Goal: Task Accomplishment & Management: Use online tool/utility

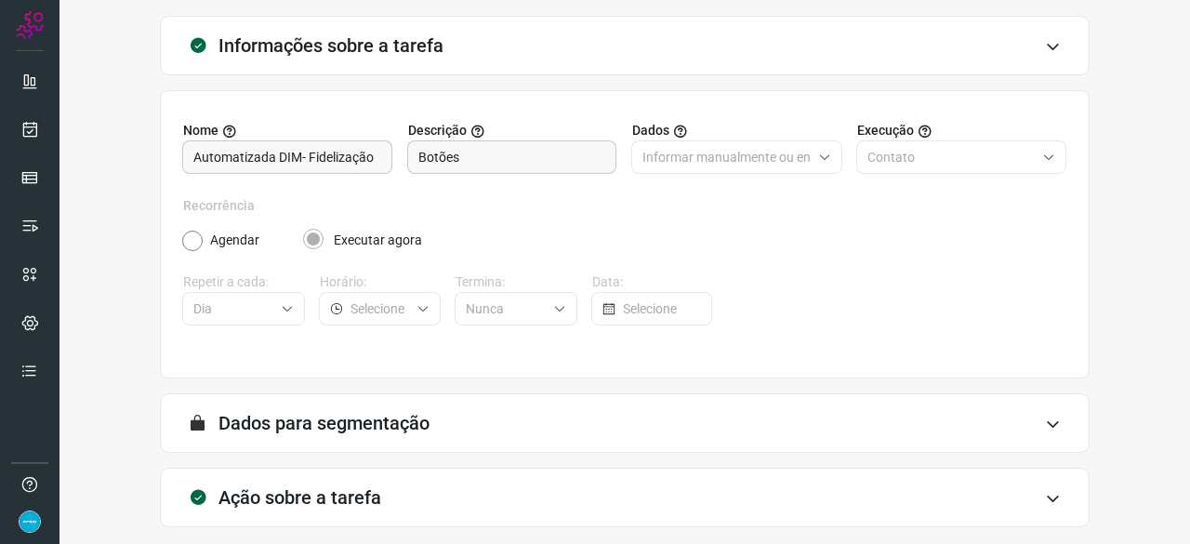
scroll to position [181, 0]
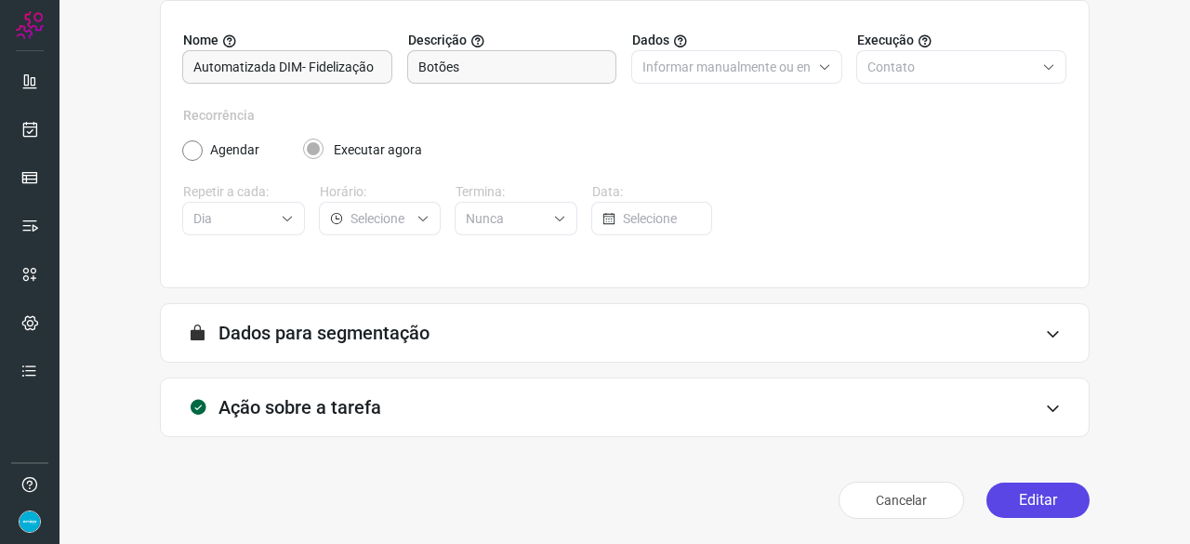
click at [1030, 496] on button "Editar" at bounding box center [1037, 499] width 103 height 35
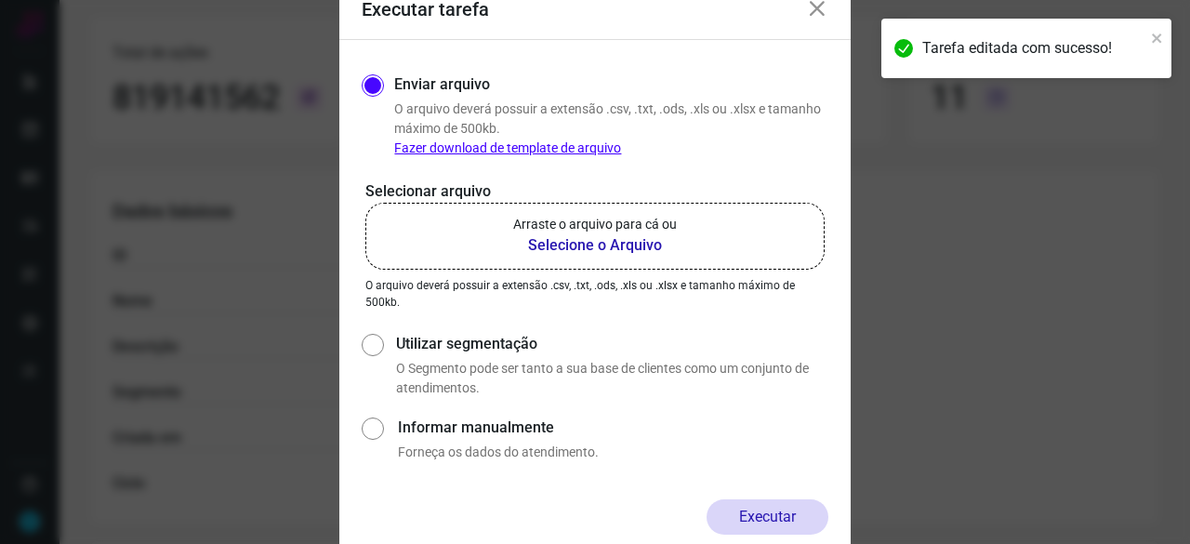
click at [593, 246] on b "Selecione o Arquivo" at bounding box center [595, 245] width 164 height 22
click at [0, 0] on input "Arraste o arquivo para cá ou Selecione o Arquivo" at bounding box center [0, 0] width 0 height 0
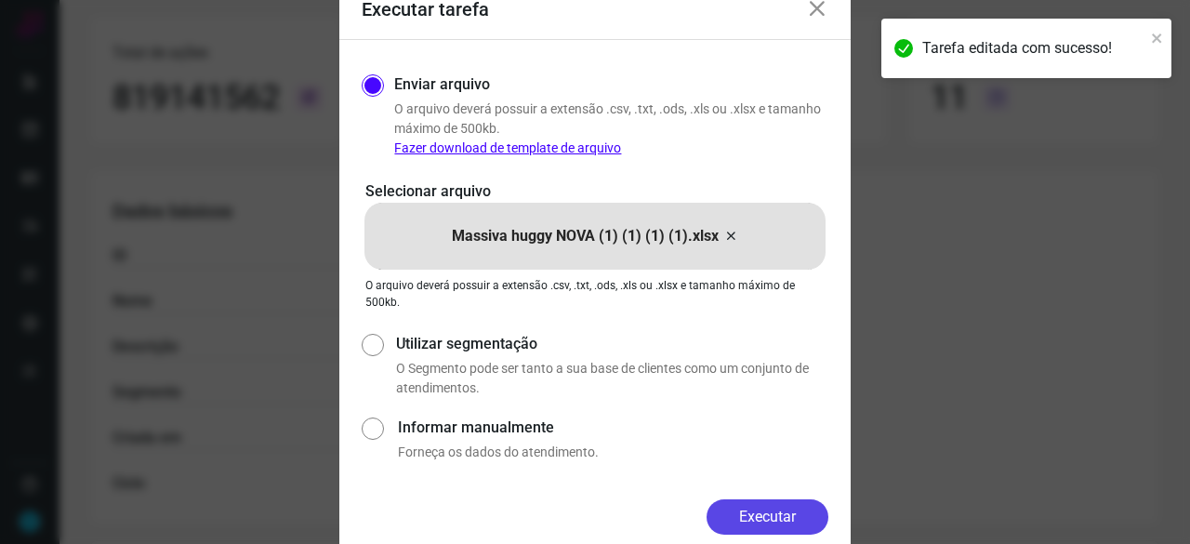
click at [803, 507] on button "Executar" at bounding box center [767, 516] width 122 height 35
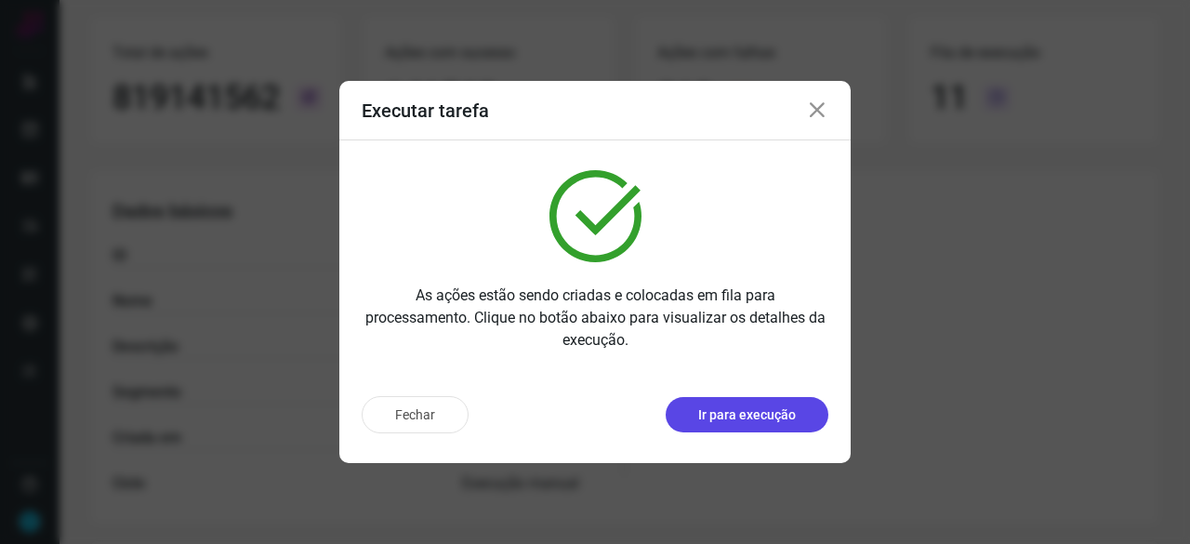
click at [795, 406] on button "Ir para execução" at bounding box center [746, 414] width 163 height 35
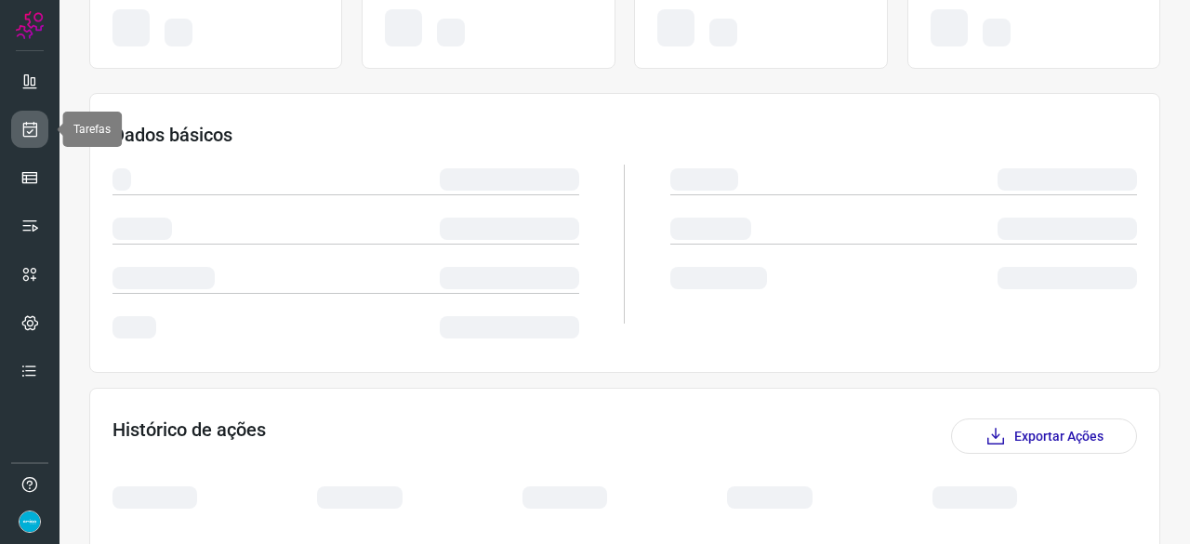
click at [32, 127] on icon at bounding box center [30, 129] width 20 height 19
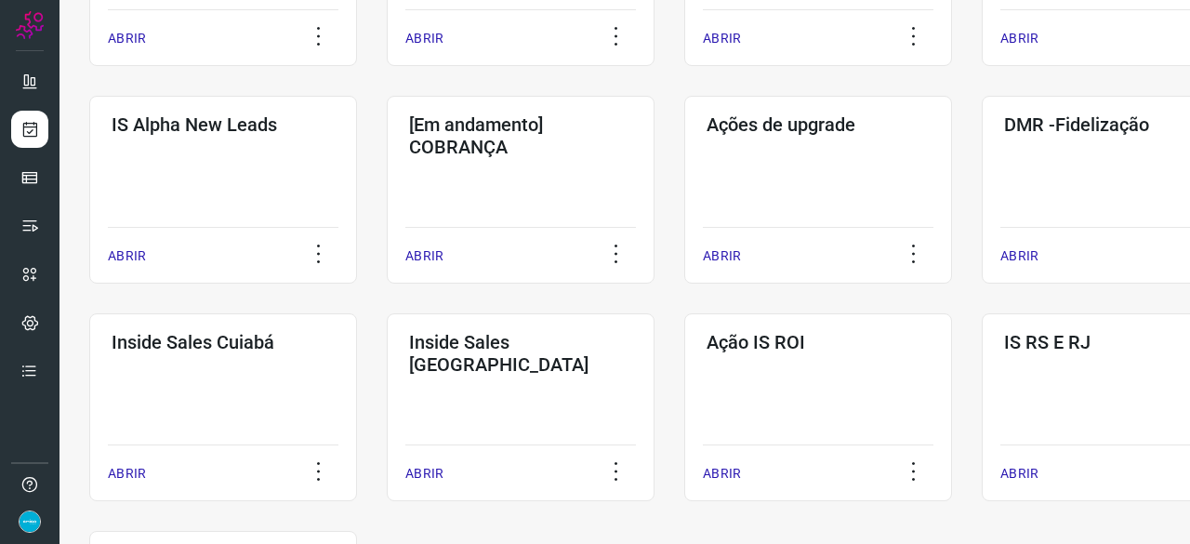
scroll to position [706, 0]
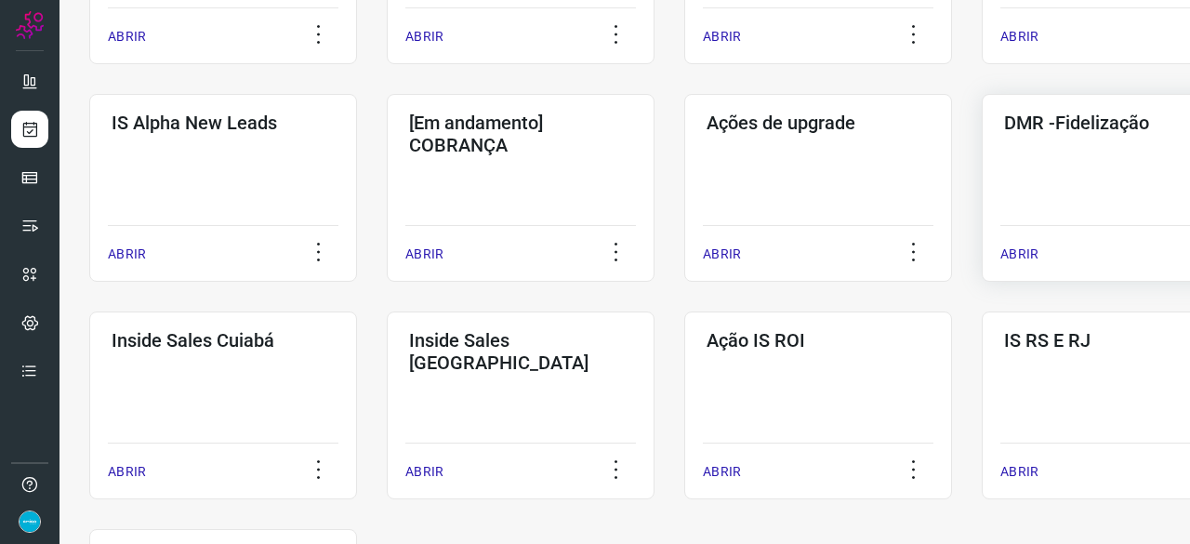
click at [1028, 243] on div "ABRIR" at bounding box center [1115, 248] width 230 height 46
click at [1025, 256] on p "ABRIR" at bounding box center [1019, 254] width 38 height 20
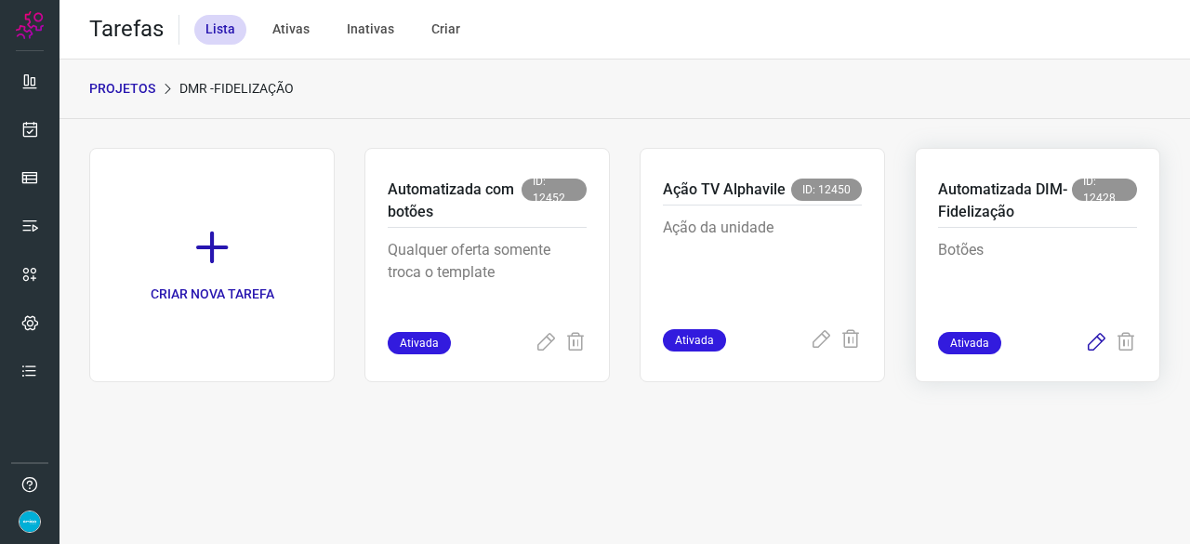
click at [1097, 341] on icon at bounding box center [1096, 343] width 22 height 22
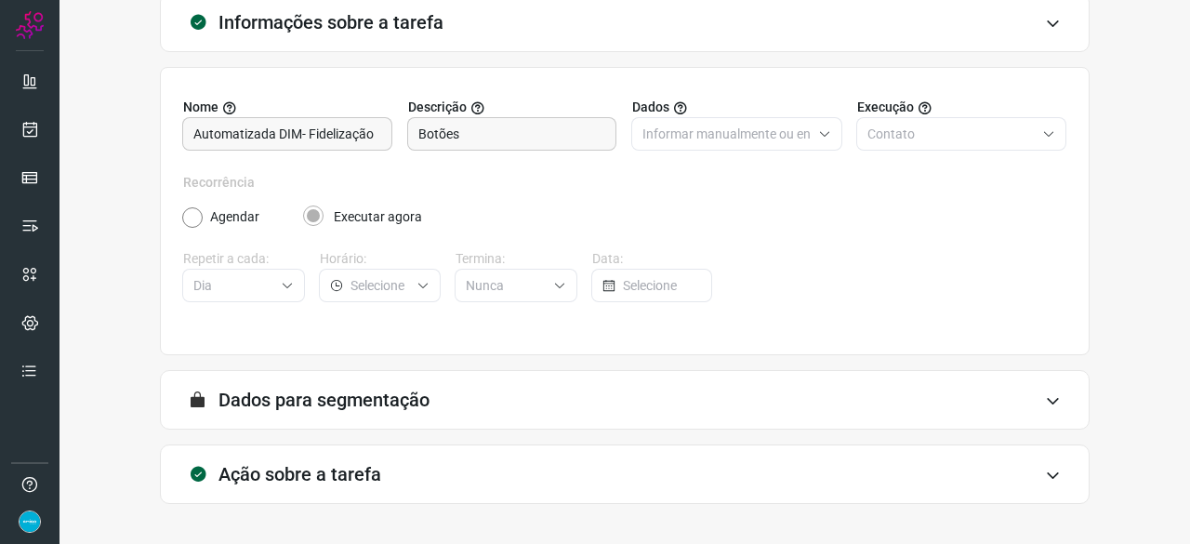
scroll to position [181, 0]
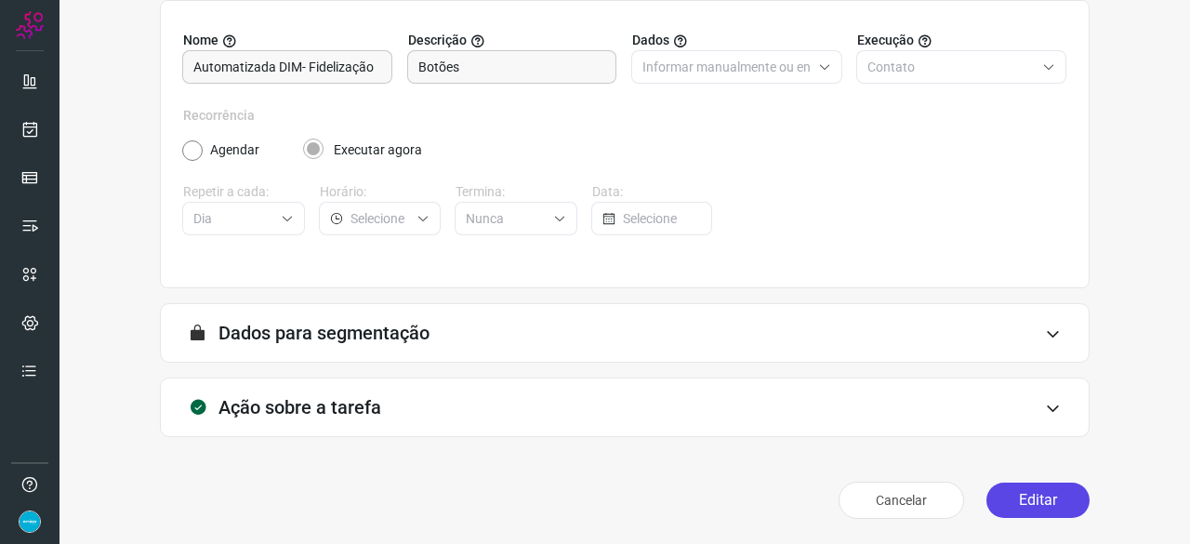
click at [1037, 499] on button "Editar" at bounding box center [1037, 499] width 103 height 35
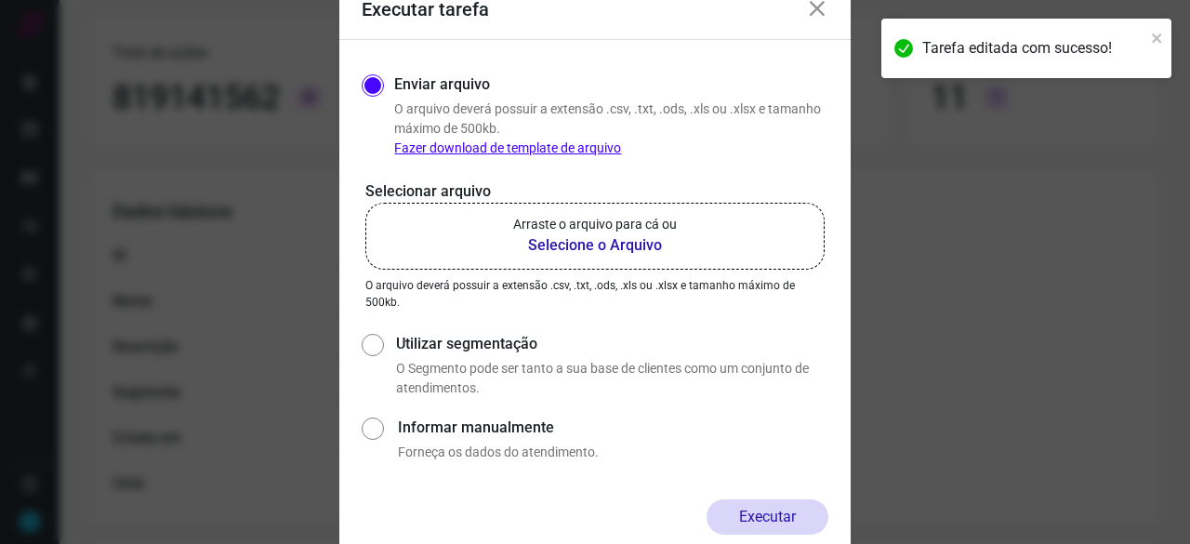
click at [596, 244] on b "Selecione o Arquivo" at bounding box center [595, 245] width 164 height 22
click at [0, 0] on input "Arraste o arquivo para cá ou Selecione o Arquivo" at bounding box center [0, 0] width 0 height 0
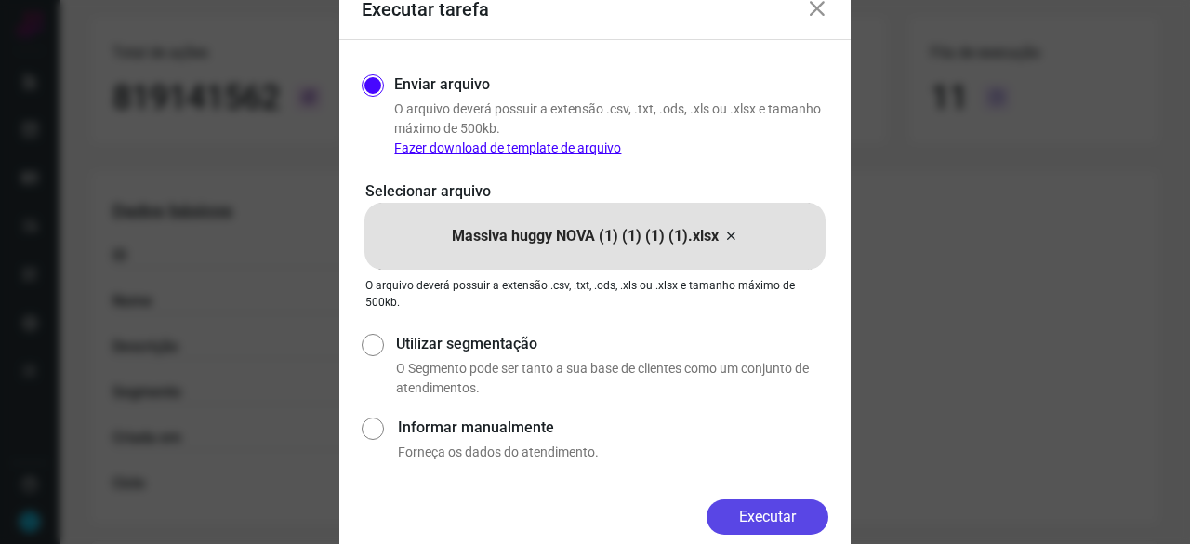
click at [782, 513] on button "Executar" at bounding box center [767, 516] width 122 height 35
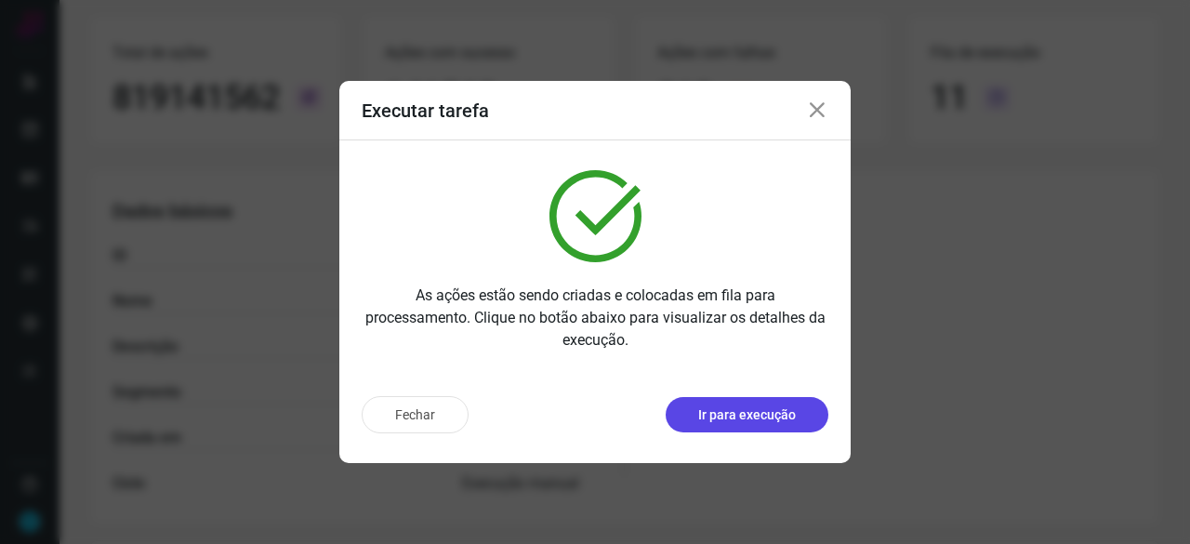
click at [727, 420] on p "Ir para execução" at bounding box center [747, 415] width 98 height 20
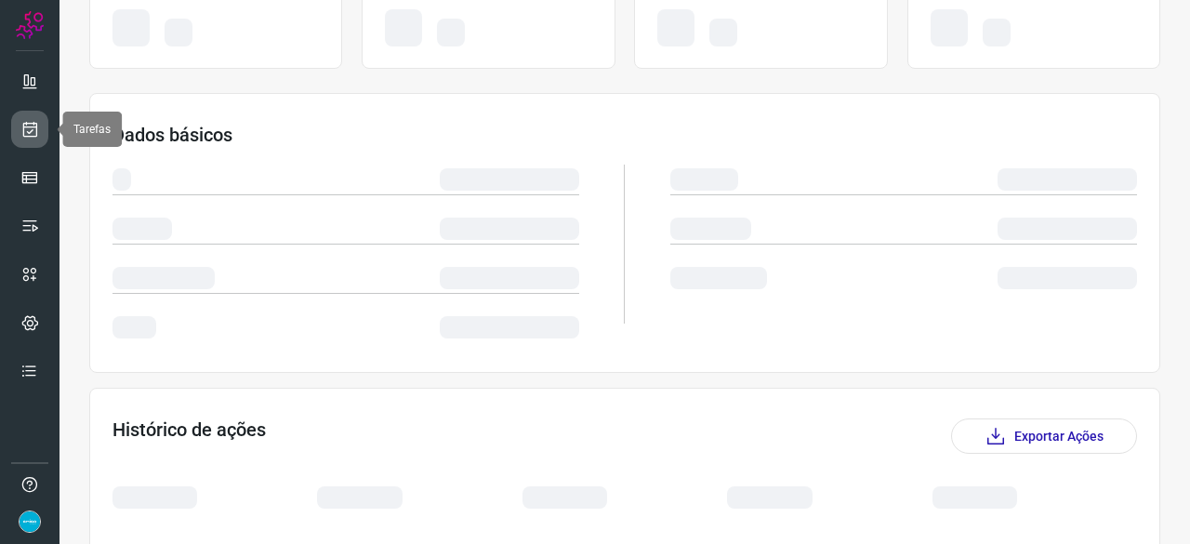
click at [35, 128] on icon at bounding box center [30, 129] width 20 height 19
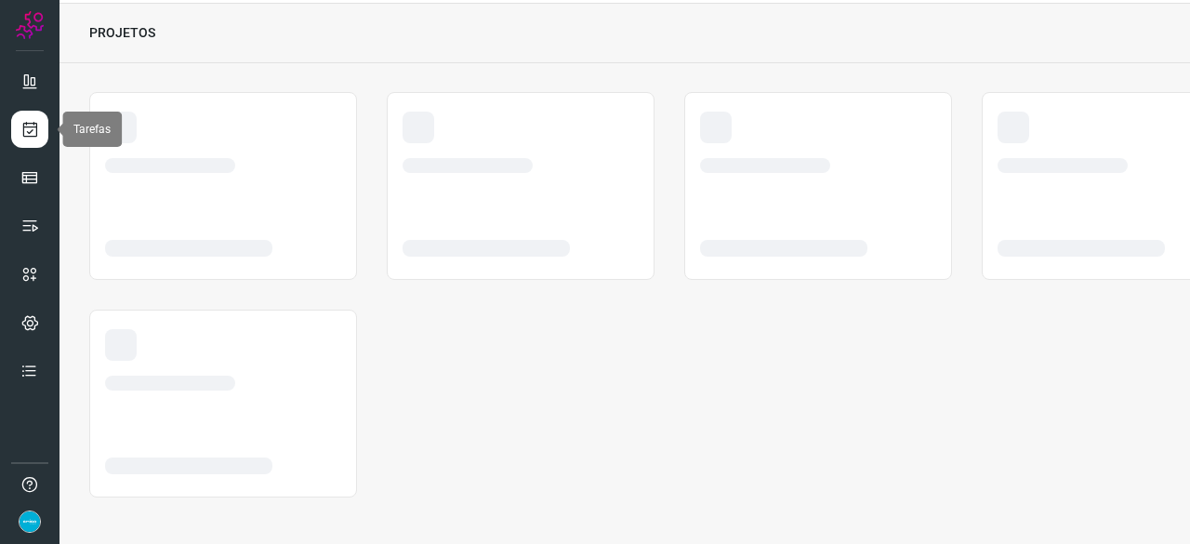
scroll to position [56, 0]
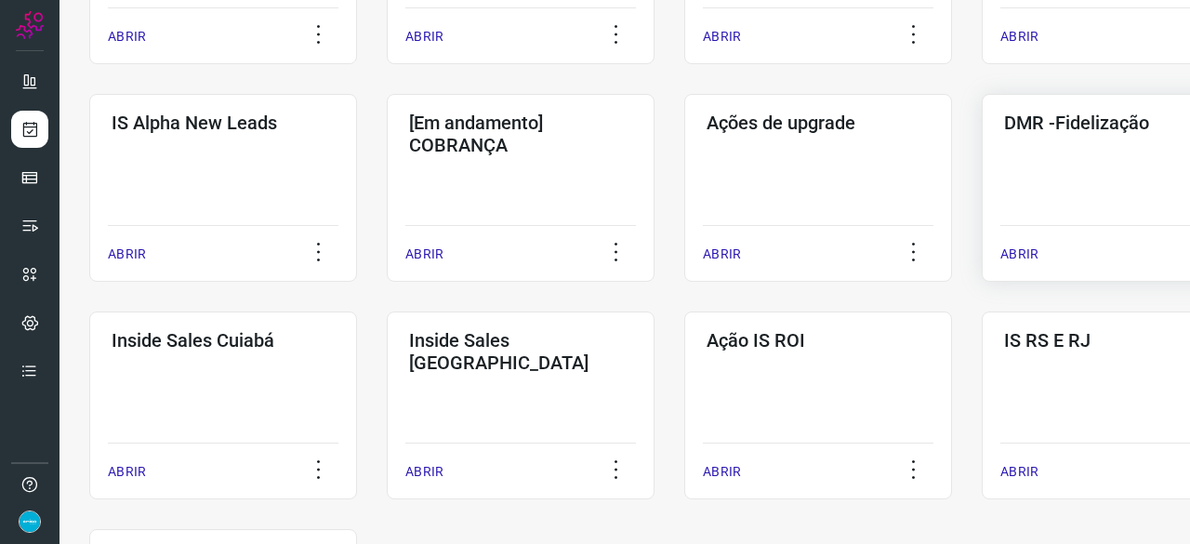
click at [1011, 244] on p "ABRIR" at bounding box center [1019, 254] width 38 height 20
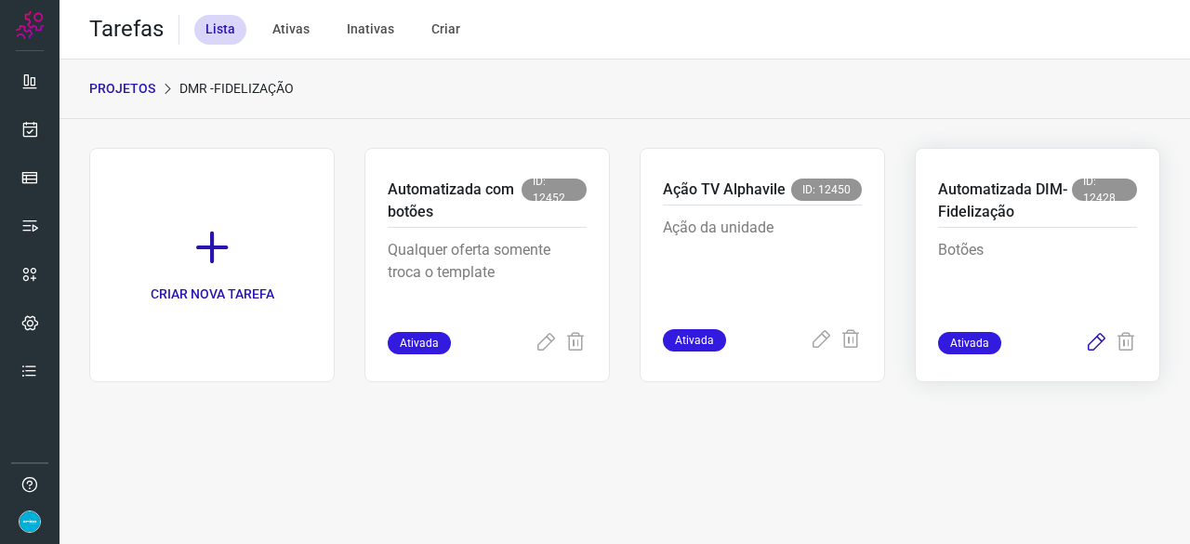
click at [1091, 345] on icon at bounding box center [1096, 343] width 22 height 22
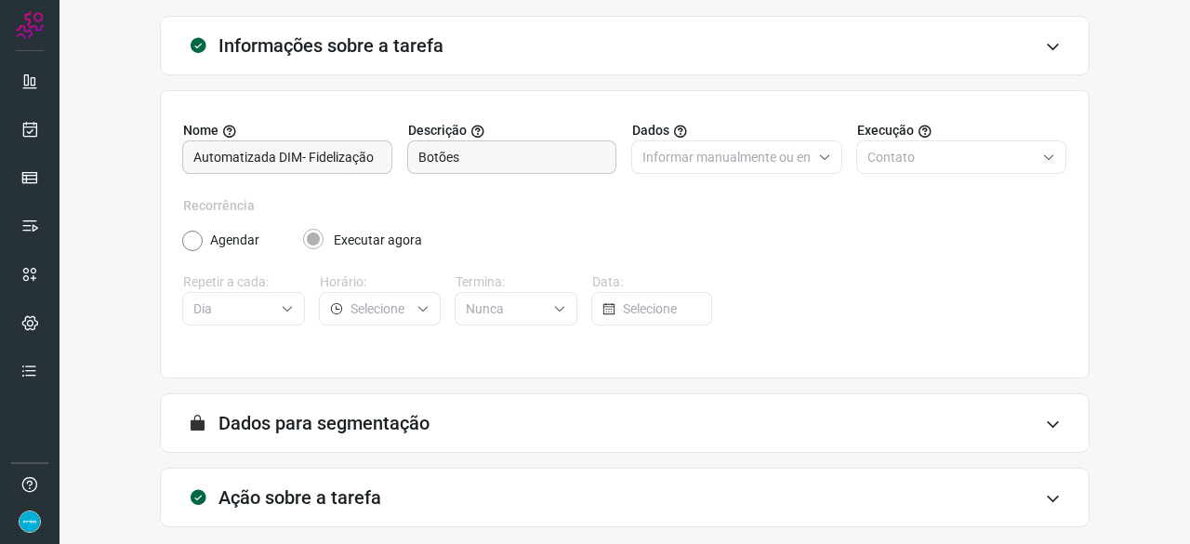
scroll to position [181, 0]
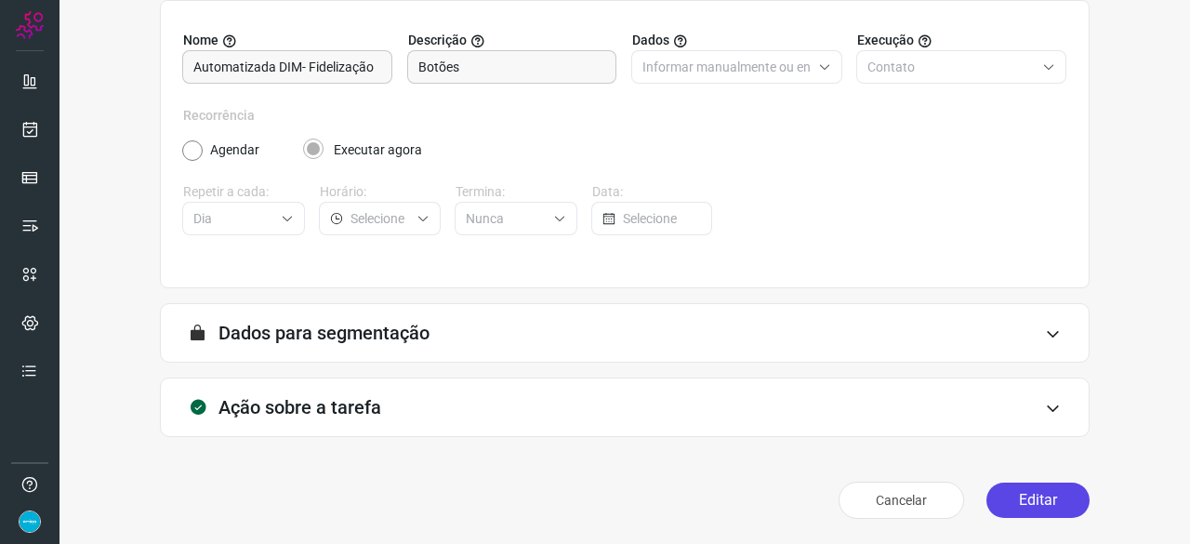
click at [1034, 503] on button "Editar" at bounding box center [1037, 499] width 103 height 35
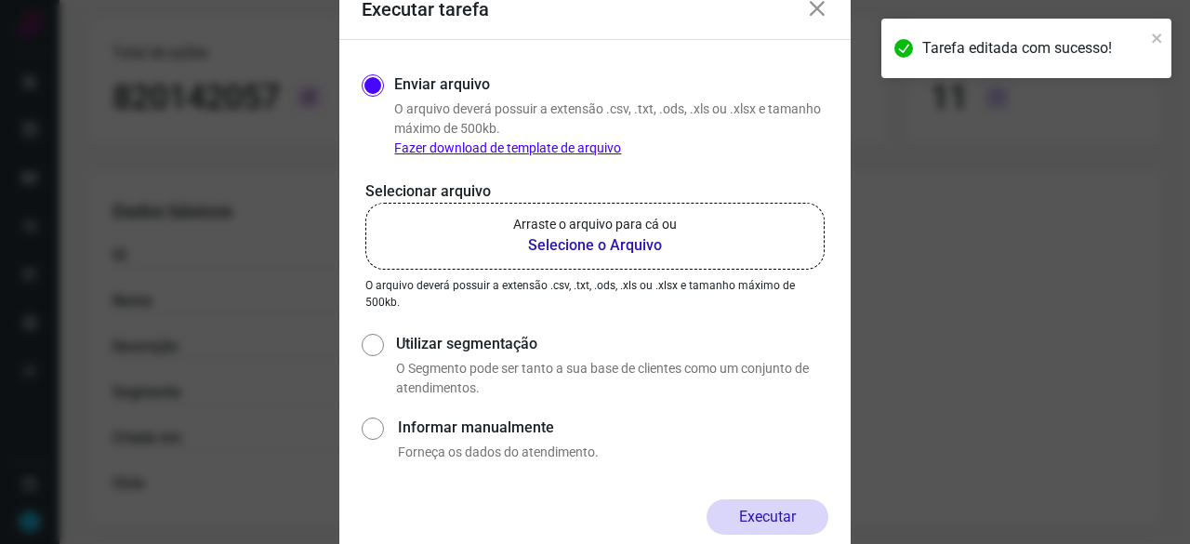
click at [539, 244] on b "Selecione o Arquivo" at bounding box center [595, 245] width 164 height 22
click at [0, 0] on input "Arraste o arquivo para cá ou Selecione o Arquivo" at bounding box center [0, 0] width 0 height 0
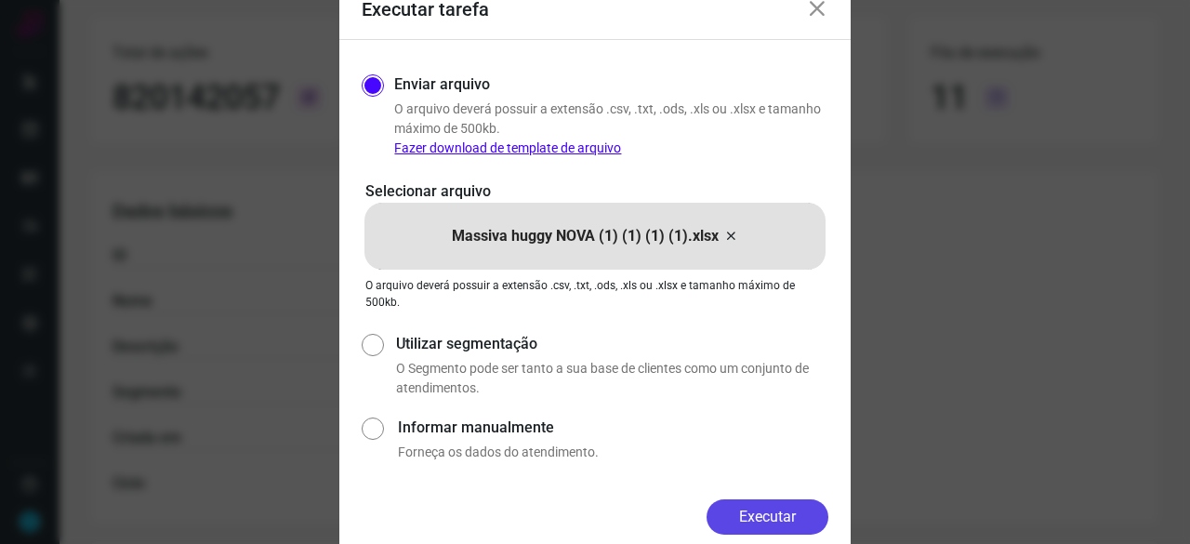
click at [802, 509] on button "Executar" at bounding box center [767, 516] width 122 height 35
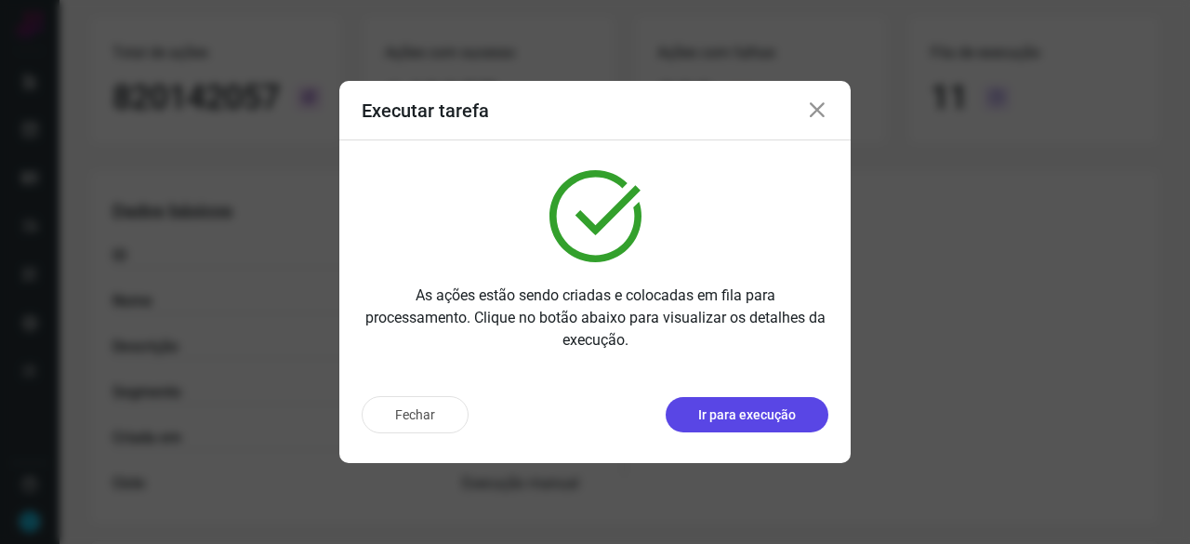
click at [771, 413] on p "Ir para execução" at bounding box center [747, 415] width 98 height 20
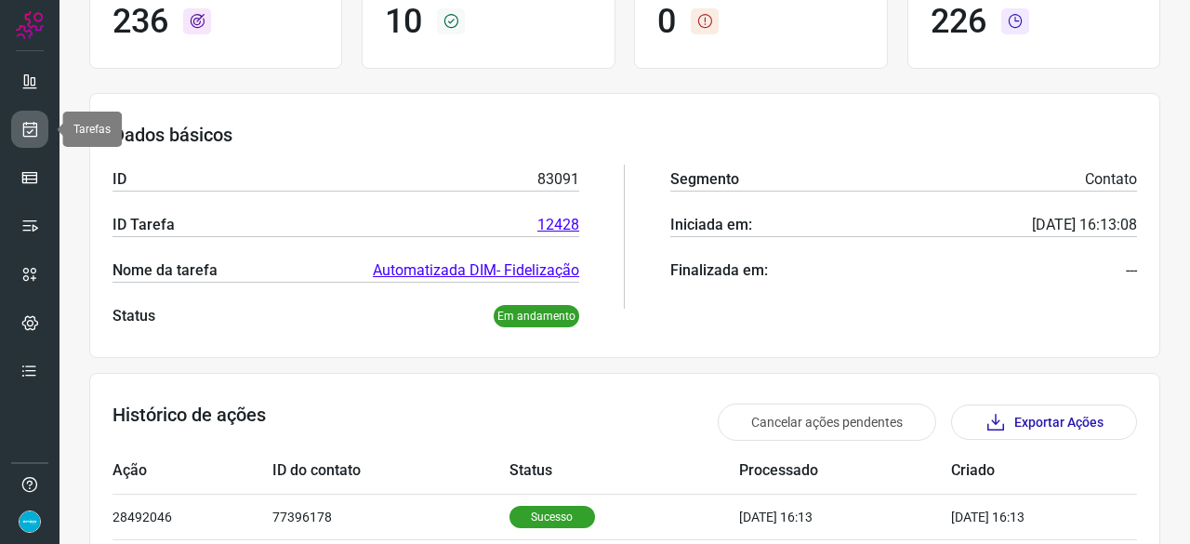
click at [35, 128] on icon at bounding box center [30, 129] width 20 height 19
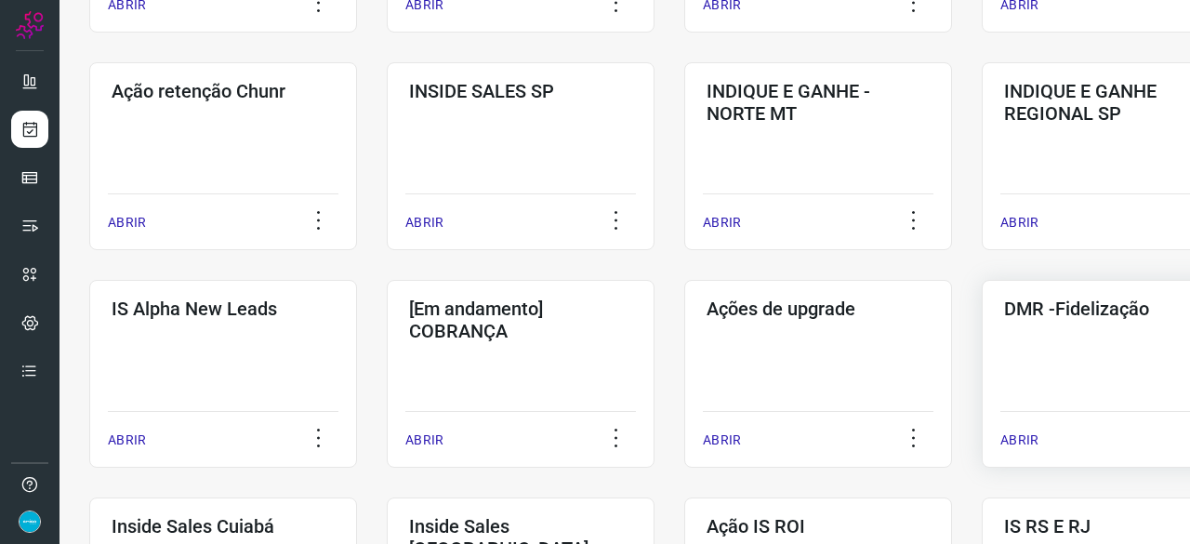
click at [1030, 438] on p "ABRIR" at bounding box center [1019, 440] width 38 height 20
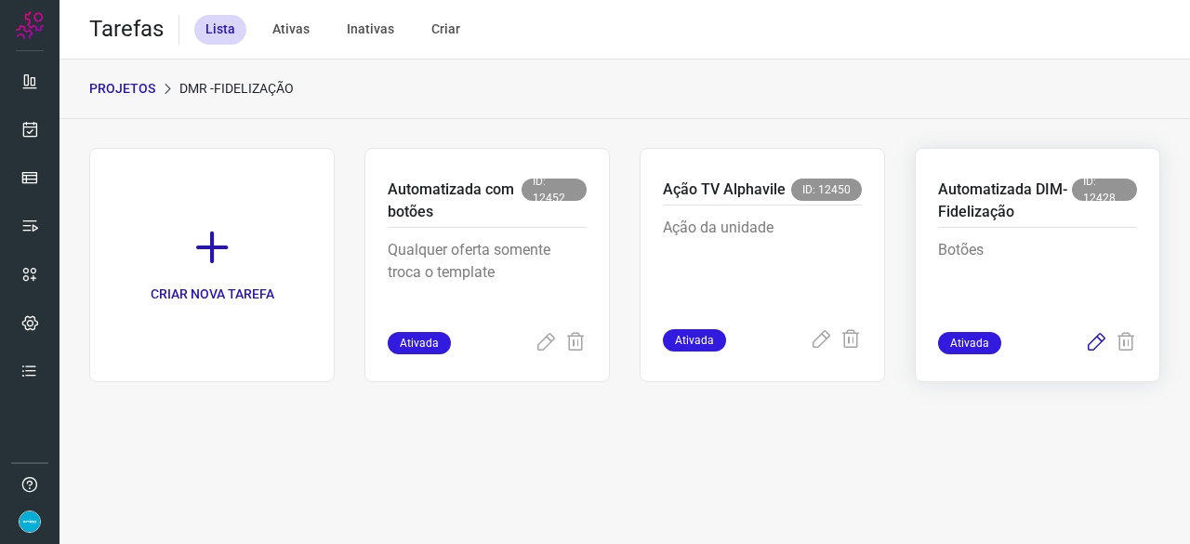
click at [1097, 338] on icon at bounding box center [1096, 343] width 22 height 22
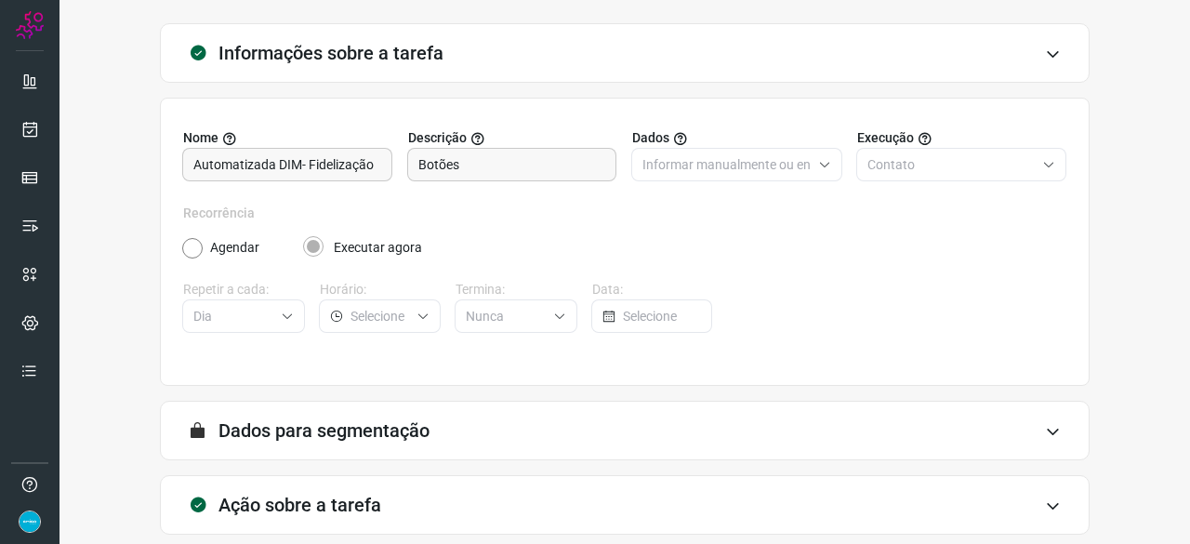
scroll to position [181, 0]
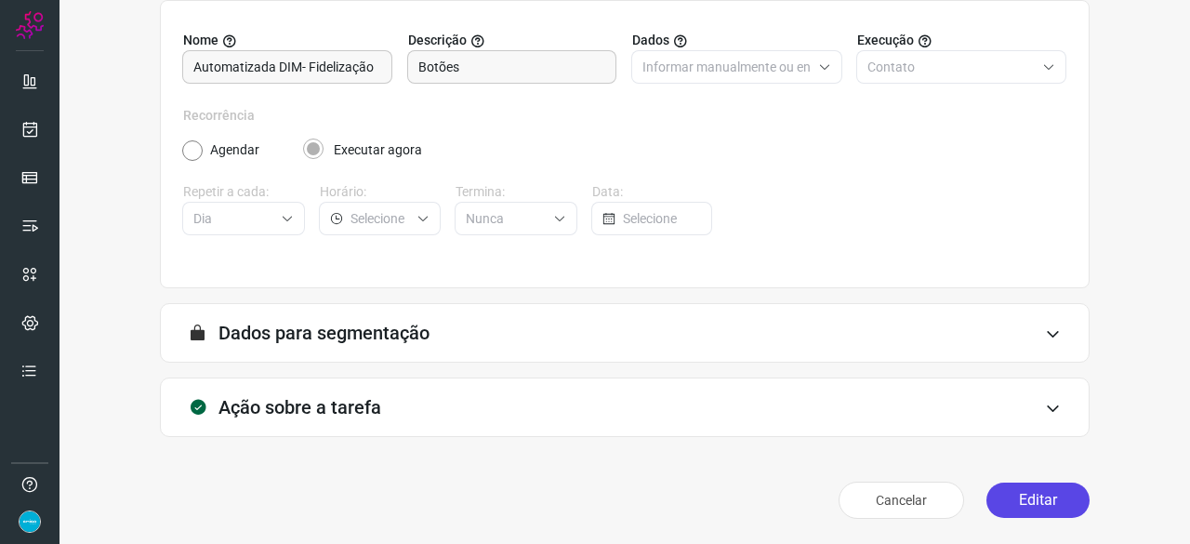
click at [1000, 490] on button "Editar" at bounding box center [1037, 499] width 103 height 35
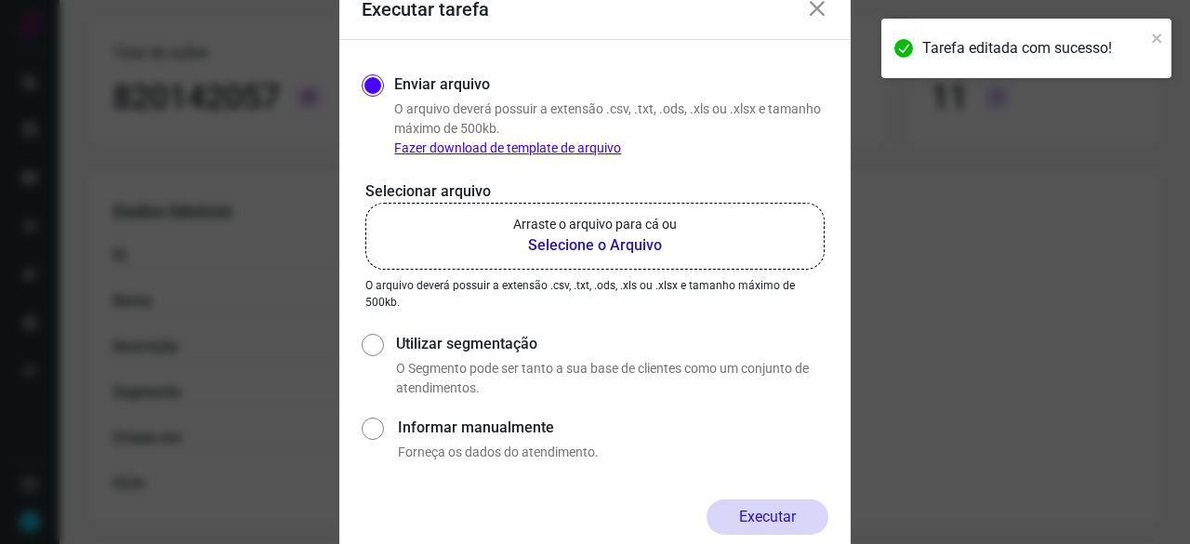
click at [580, 244] on b "Selecione o Arquivo" at bounding box center [595, 245] width 164 height 22
click at [0, 0] on input "Arraste o arquivo para cá ou Selecione o Arquivo" at bounding box center [0, 0] width 0 height 0
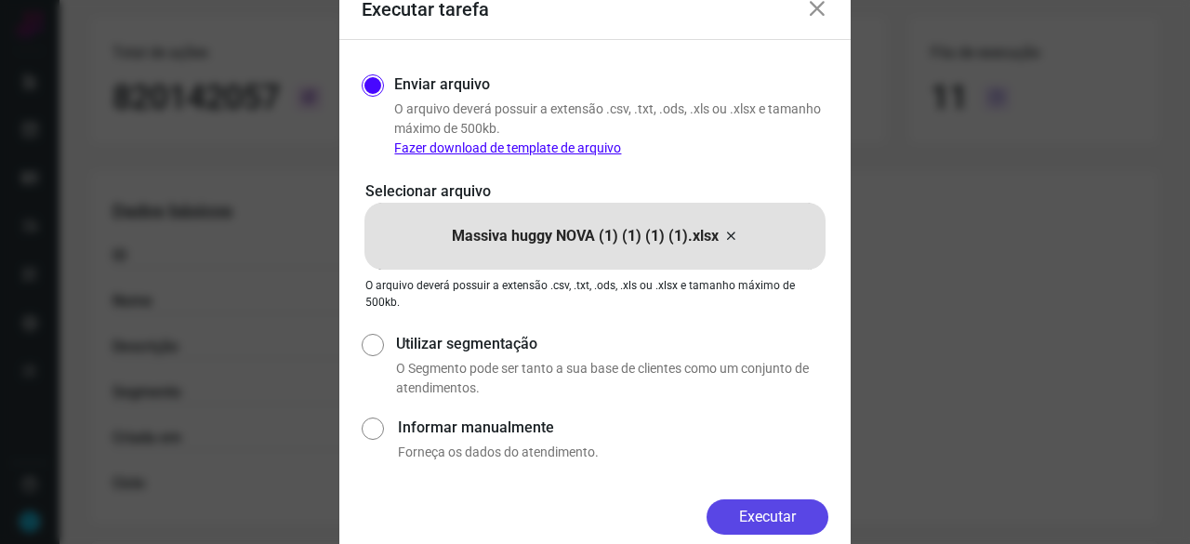
click at [793, 517] on button "Executar" at bounding box center [767, 516] width 122 height 35
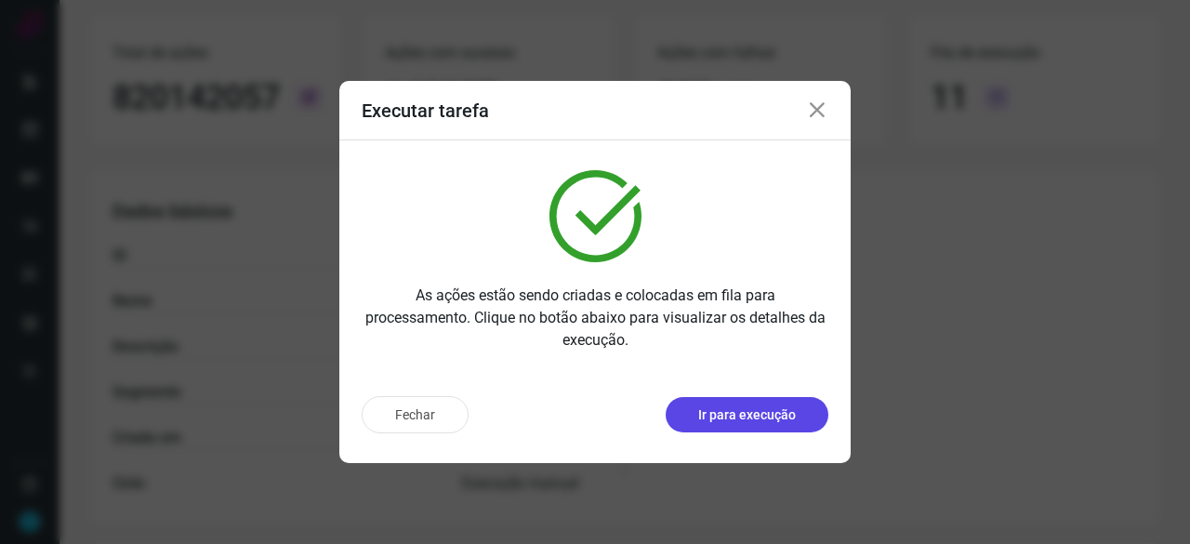
click at [741, 414] on p "Ir para execução" at bounding box center [747, 415] width 98 height 20
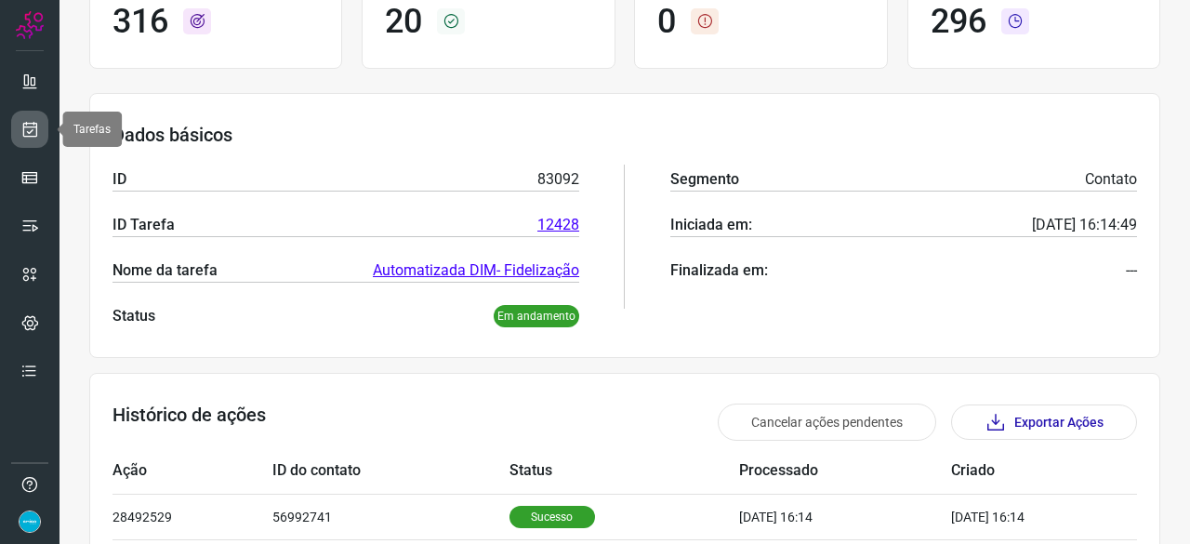
click at [33, 121] on icon at bounding box center [30, 129] width 20 height 19
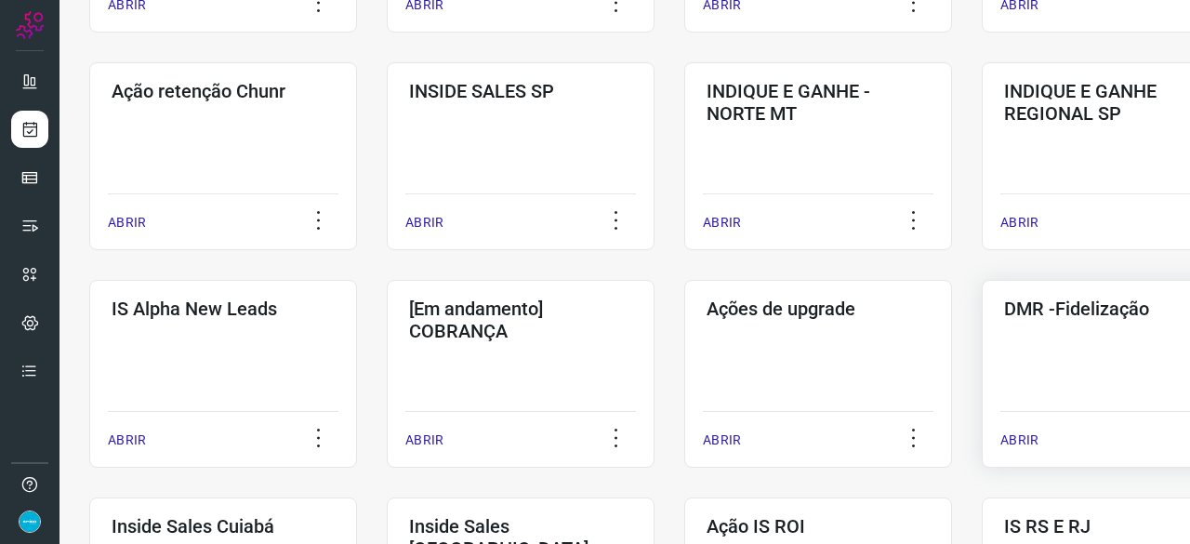
click at [1012, 432] on p "ABRIR" at bounding box center [1019, 440] width 38 height 20
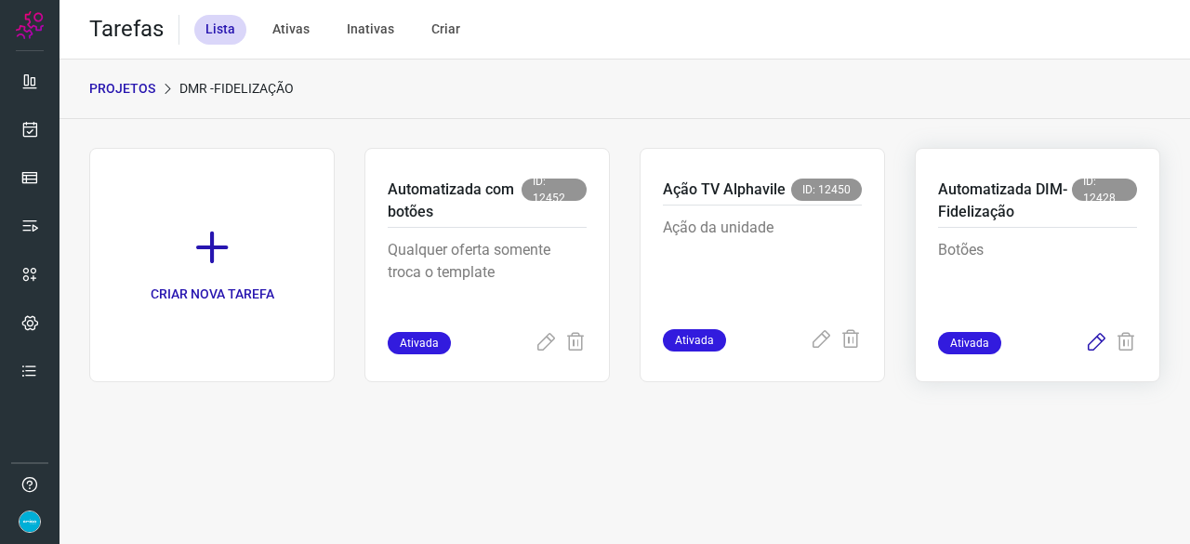
click at [1095, 339] on icon at bounding box center [1096, 343] width 22 height 22
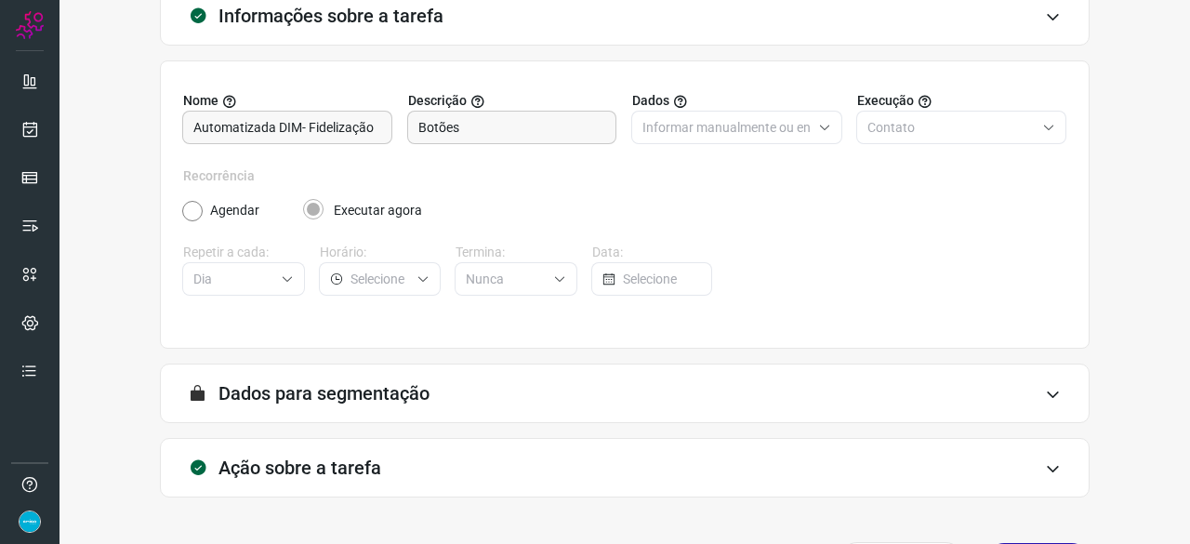
scroll to position [181, 0]
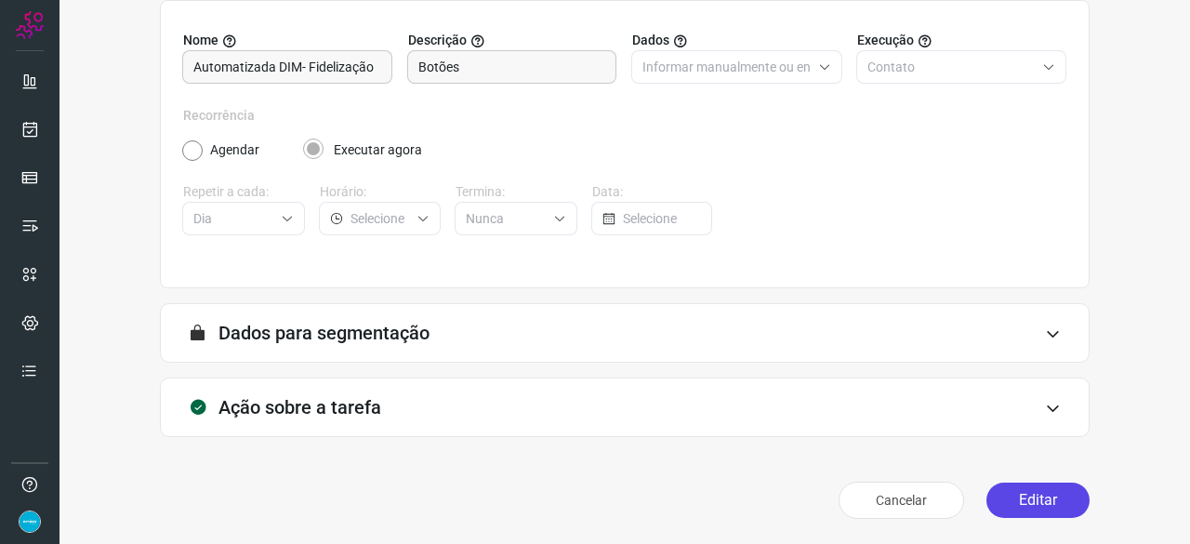
click at [997, 493] on button "Editar" at bounding box center [1037, 499] width 103 height 35
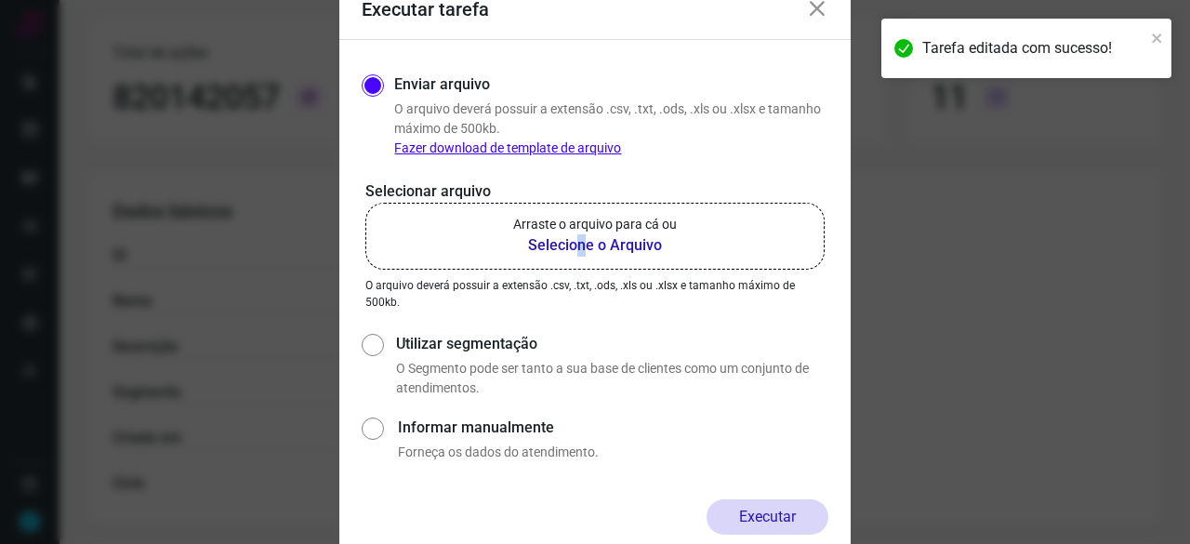
click at [581, 247] on b "Selecione o Arquivo" at bounding box center [595, 245] width 164 height 22
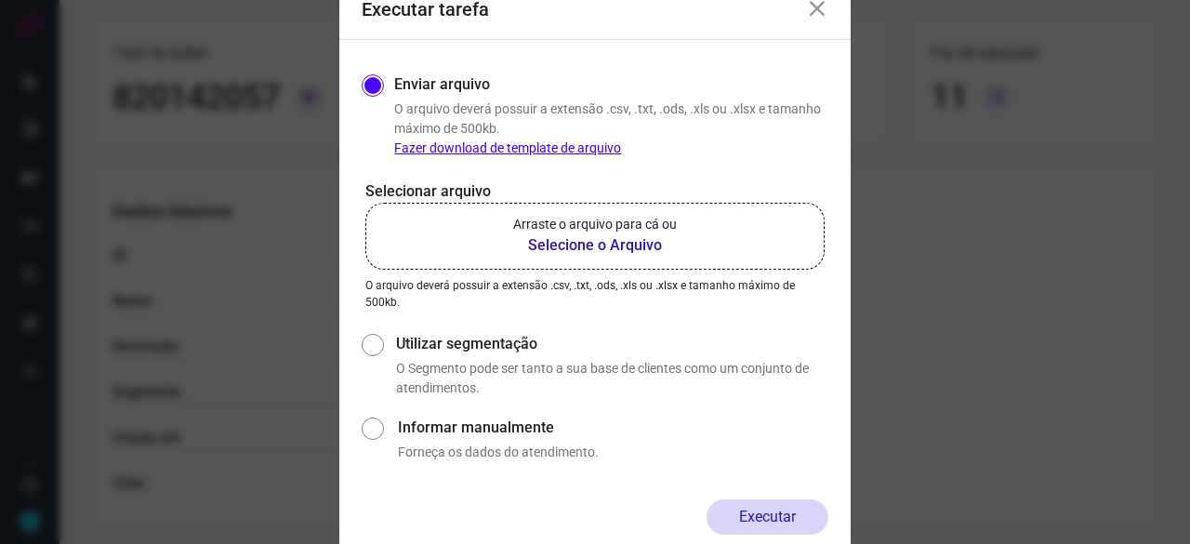
click at [552, 243] on b "Selecione o Arquivo" at bounding box center [595, 245] width 164 height 22
click at [0, 0] on input "Arraste o arquivo para cá ou Selecione o Arquivo" at bounding box center [0, 0] width 0 height 0
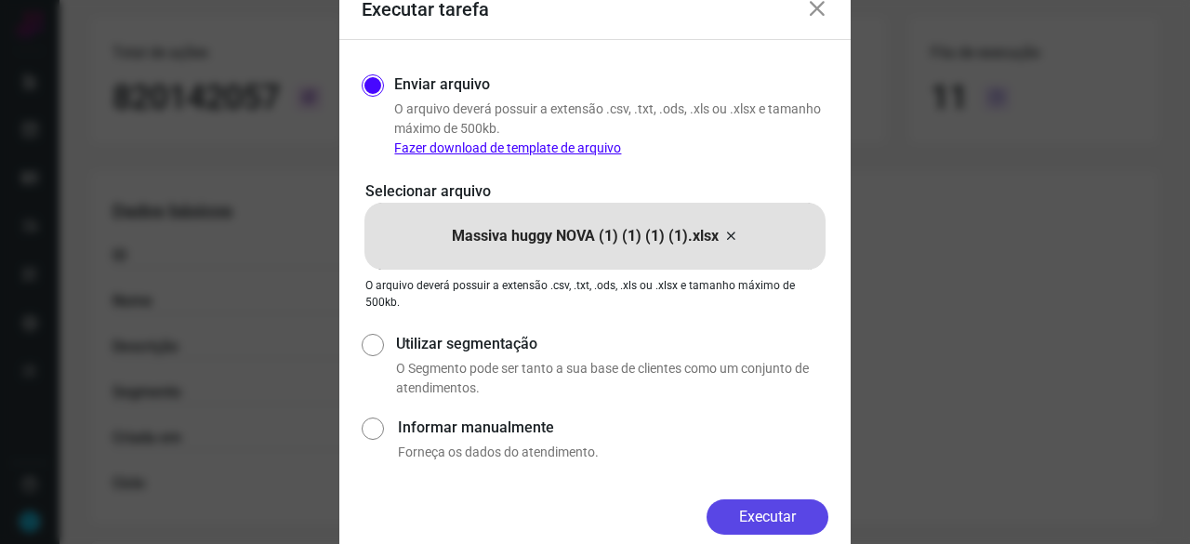
click at [782, 521] on button "Executar" at bounding box center [767, 516] width 122 height 35
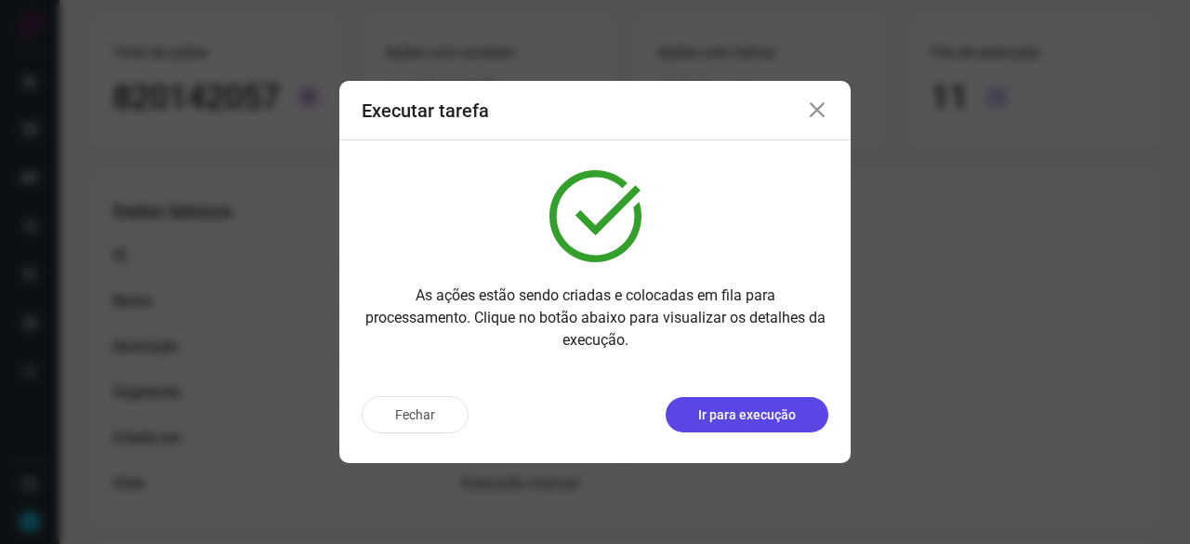
click at [755, 414] on p "Ir para execução" at bounding box center [747, 415] width 98 height 20
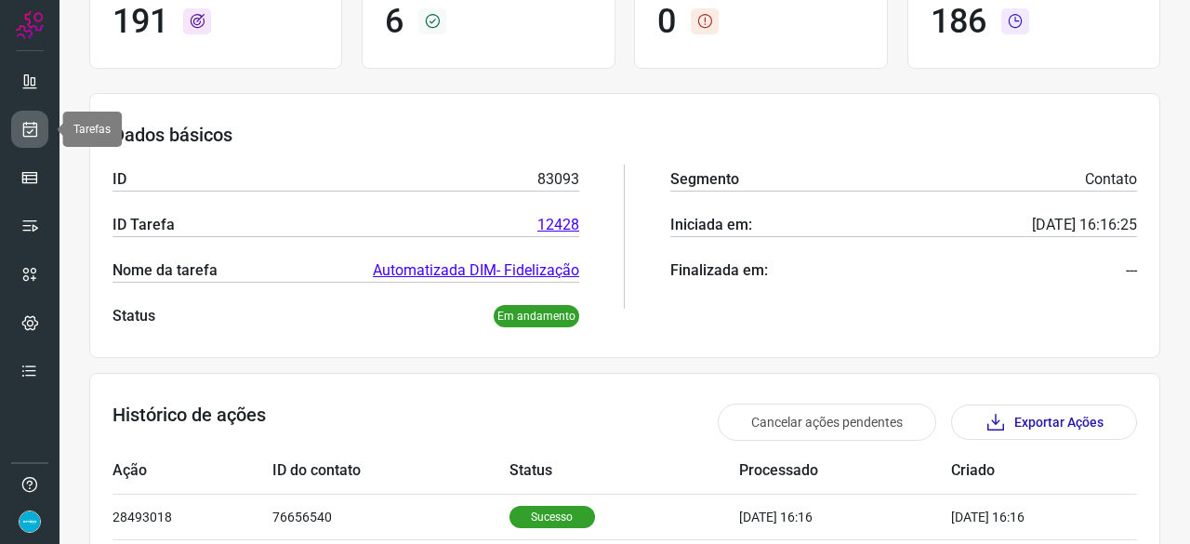
click at [23, 129] on icon at bounding box center [30, 129] width 20 height 19
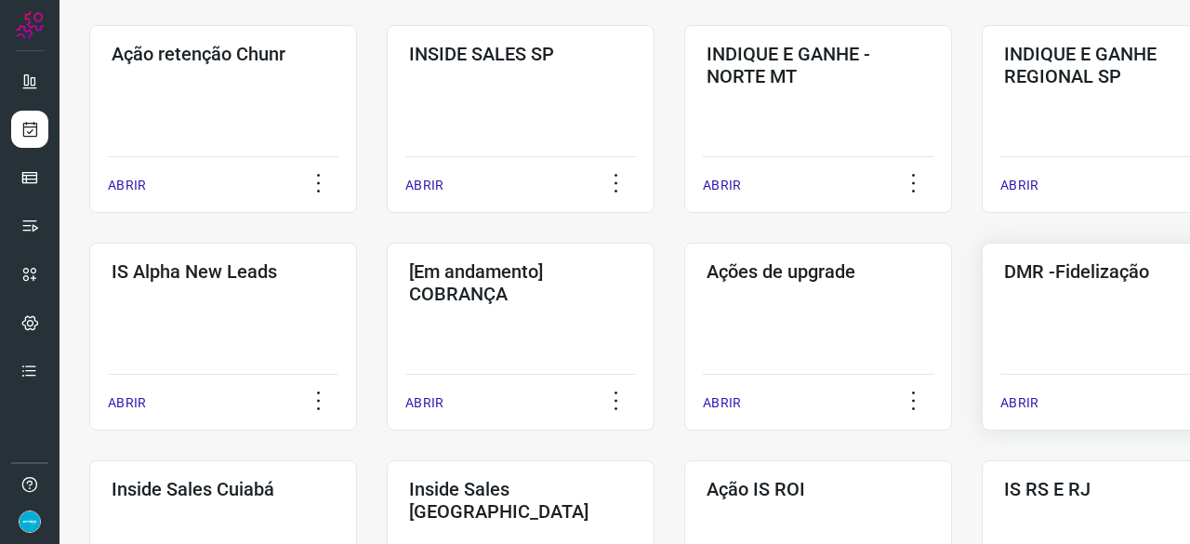
click at [1017, 400] on p "ABRIR" at bounding box center [1019, 403] width 38 height 20
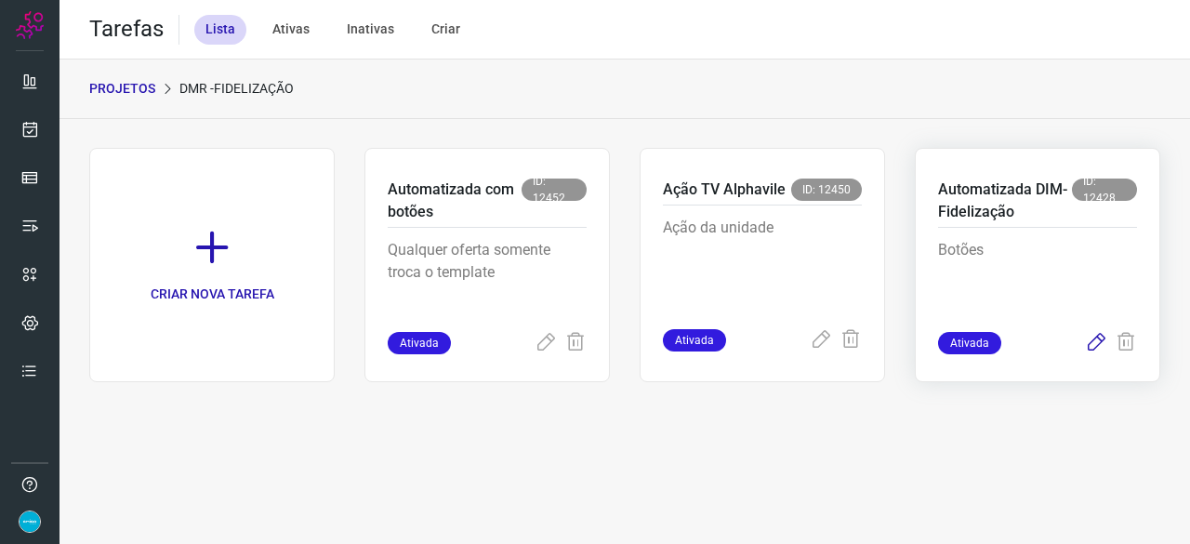
click at [1093, 341] on icon at bounding box center [1096, 343] width 22 height 22
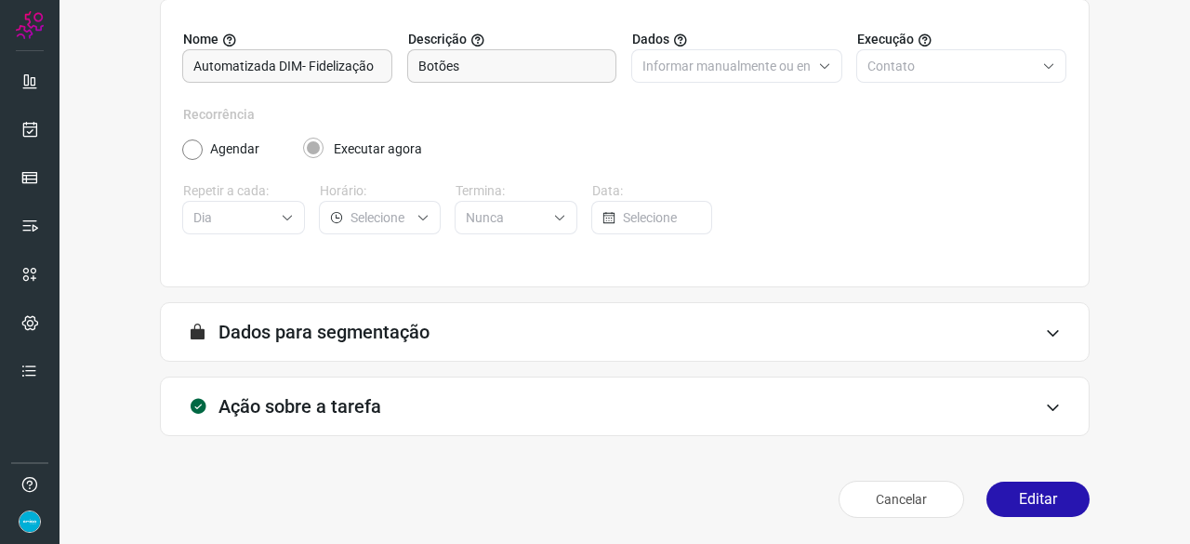
scroll to position [181, 0]
click at [1013, 499] on button "Editar" at bounding box center [1037, 499] width 103 height 35
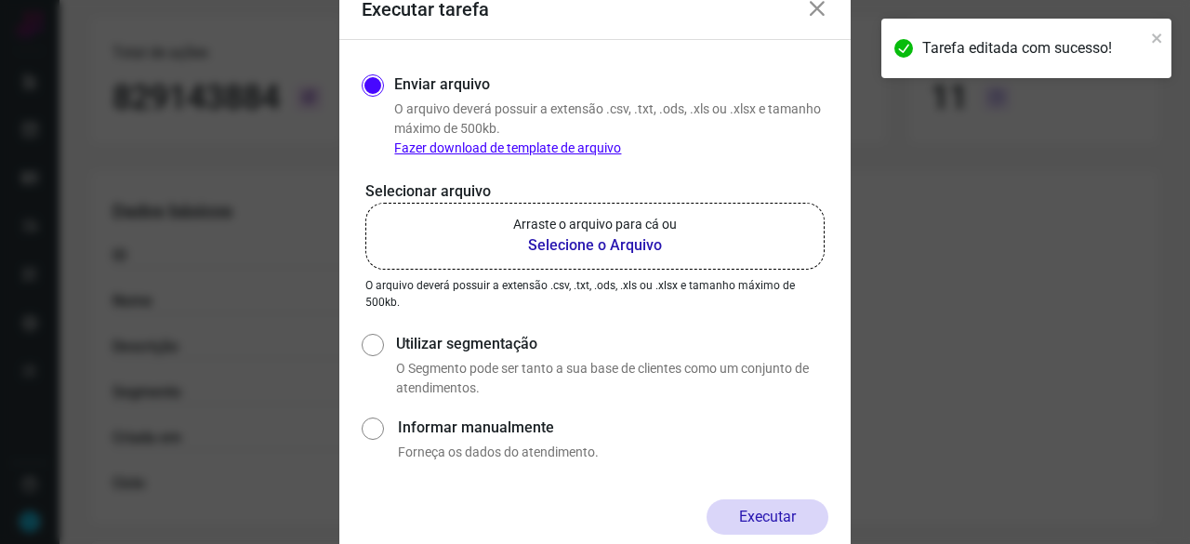
click at [546, 244] on b "Selecione o Arquivo" at bounding box center [595, 245] width 164 height 22
click at [0, 0] on input "Arraste o arquivo para cá ou Selecione o Arquivo" at bounding box center [0, 0] width 0 height 0
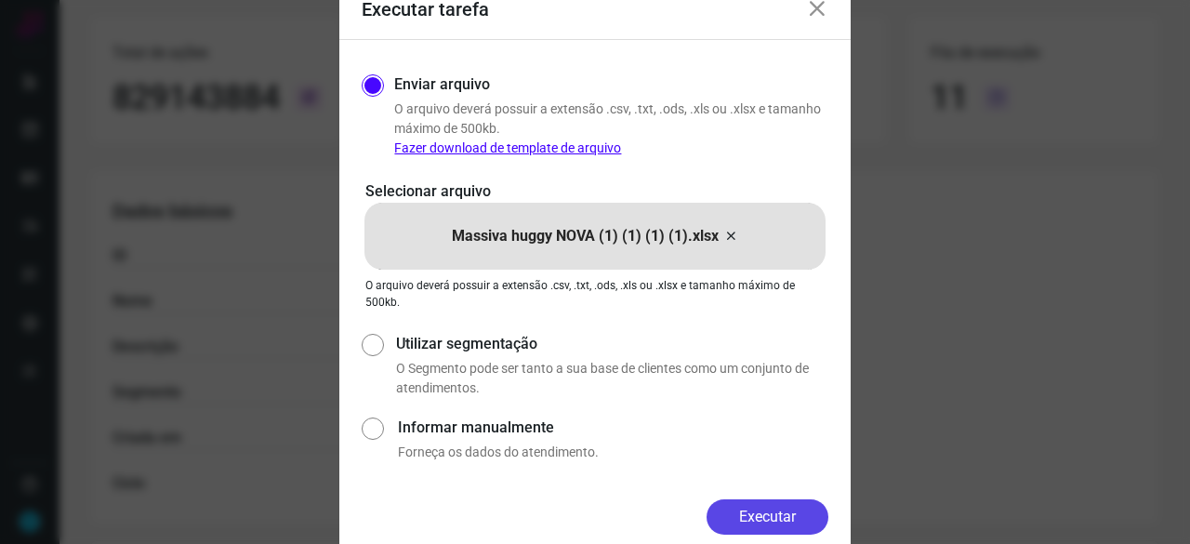
click at [756, 518] on button "Executar" at bounding box center [767, 516] width 122 height 35
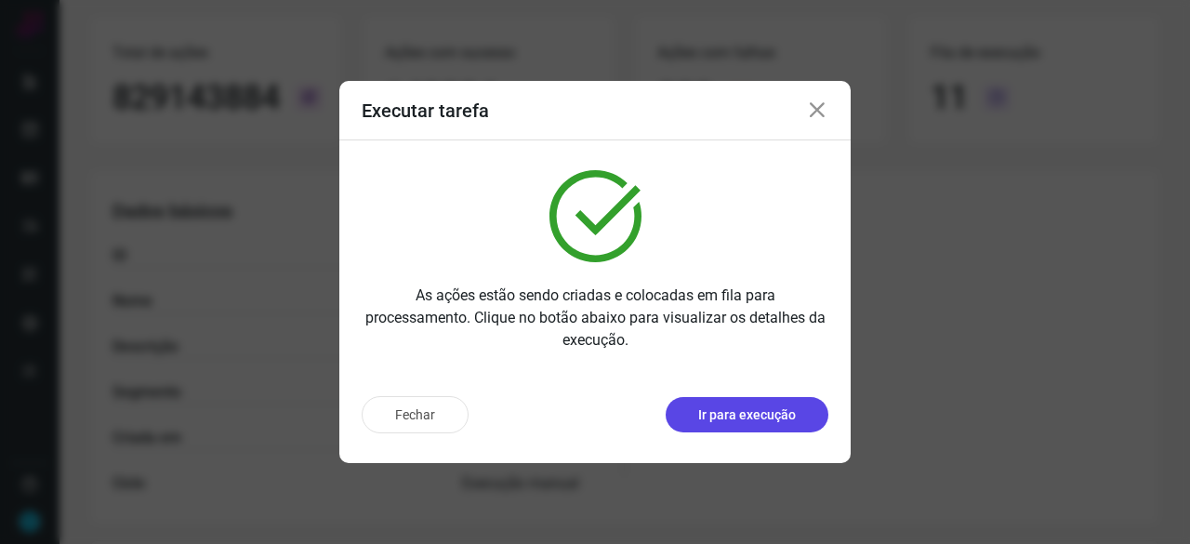
click at [756, 420] on p "Ir para execução" at bounding box center [747, 415] width 98 height 20
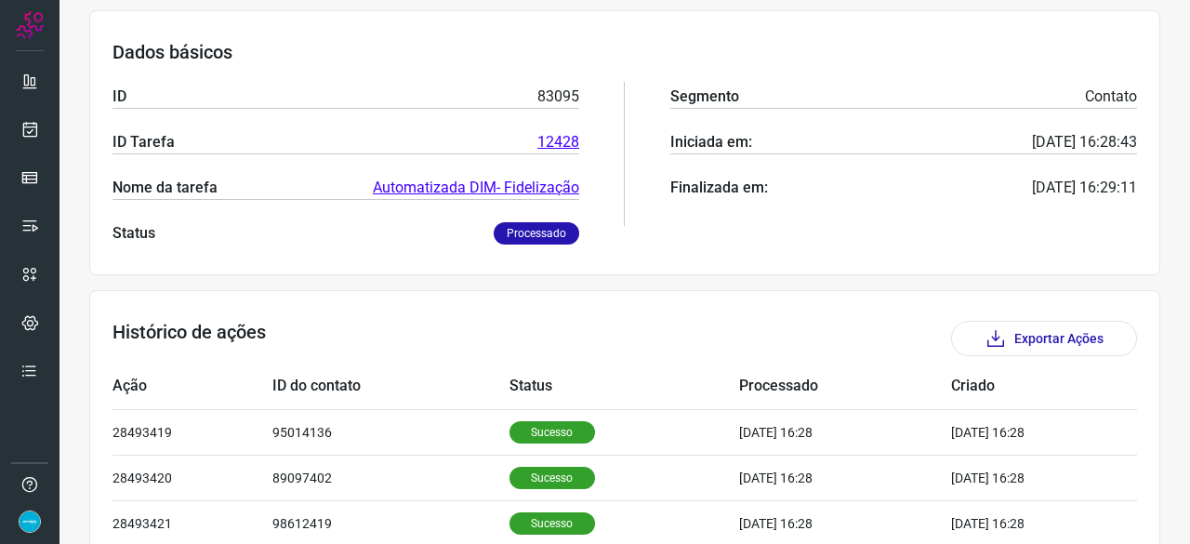
scroll to position [181, 0]
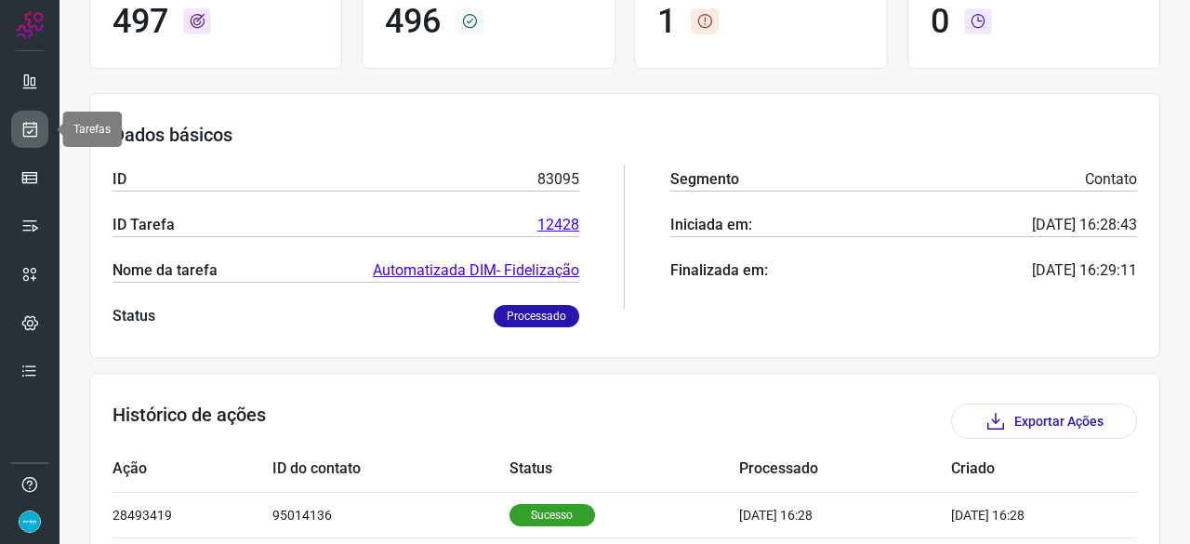
click at [32, 126] on icon at bounding box center [30, 129] width 20 height 19
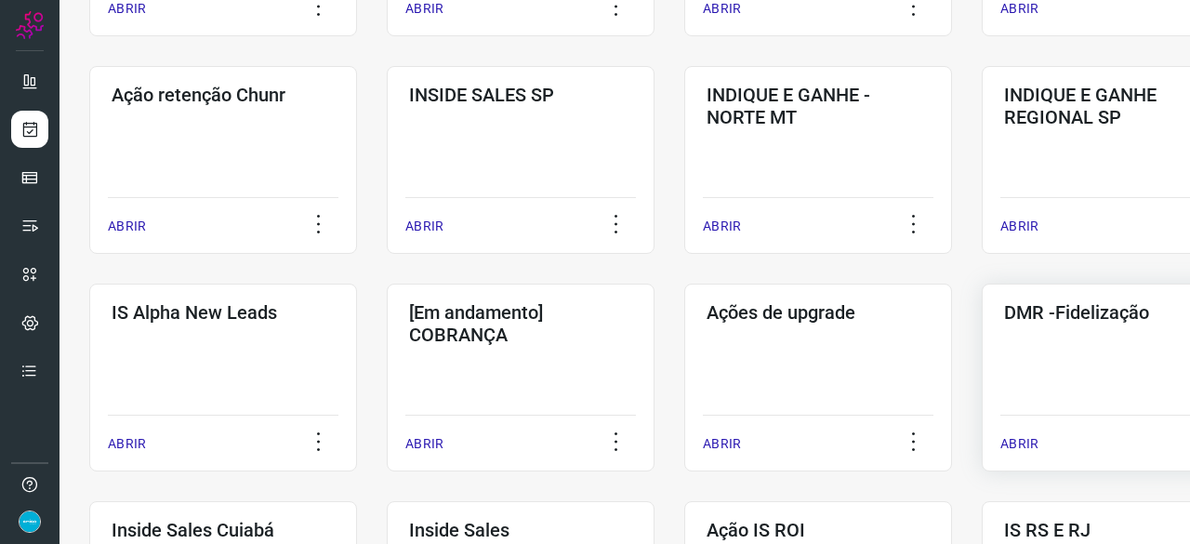
scroll to position [613, 0]
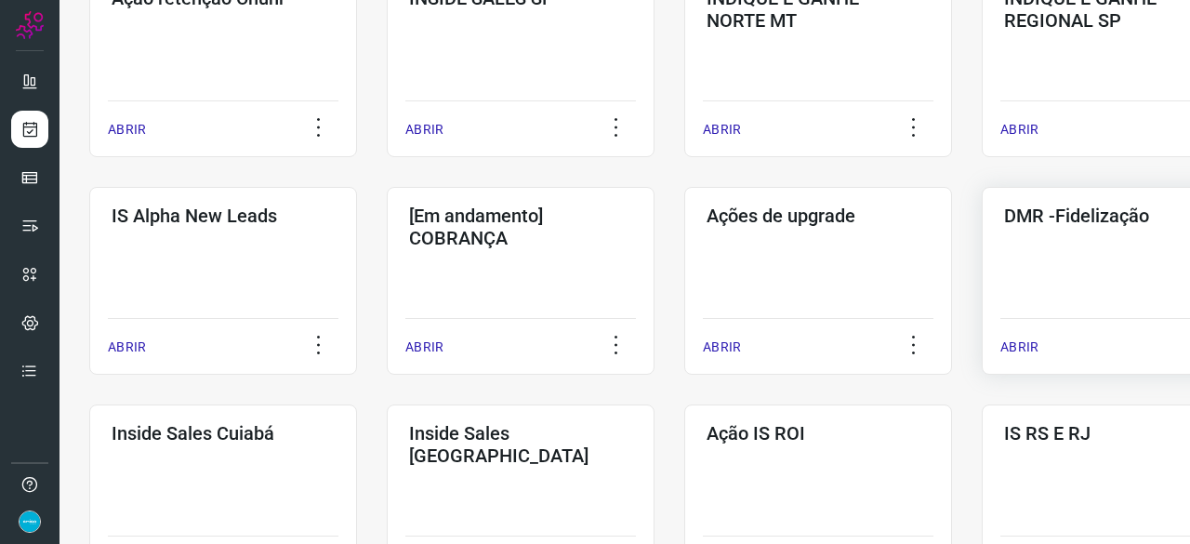
click at [1013, 349] on p "ABRIR" at bounding box center [1019, 347] width 38 height 20
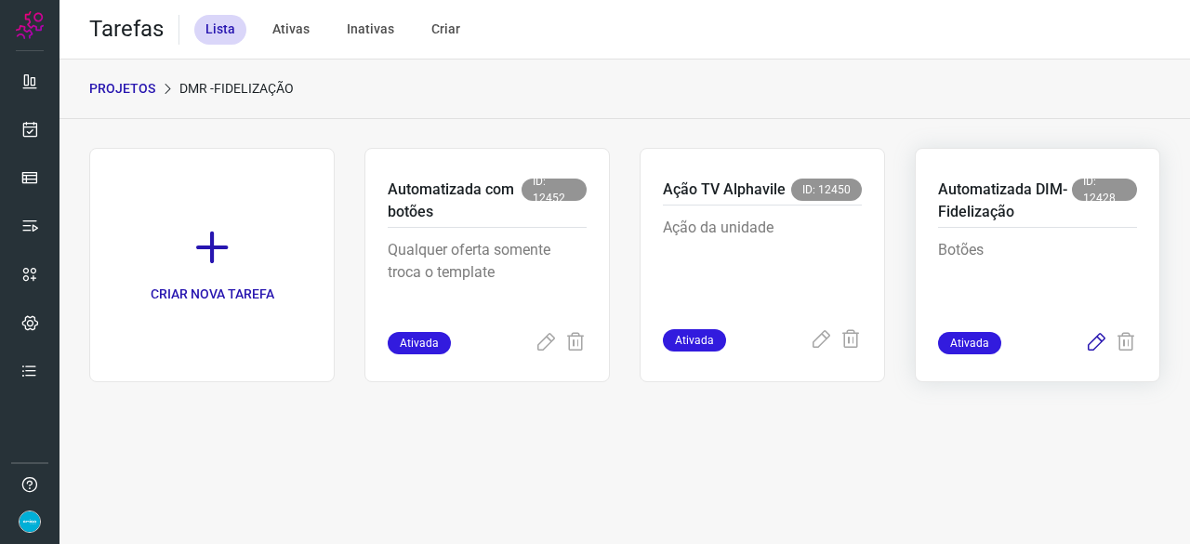
click at [1093, 340] on icon at bounding box center [1096, 343] width 22 height 22
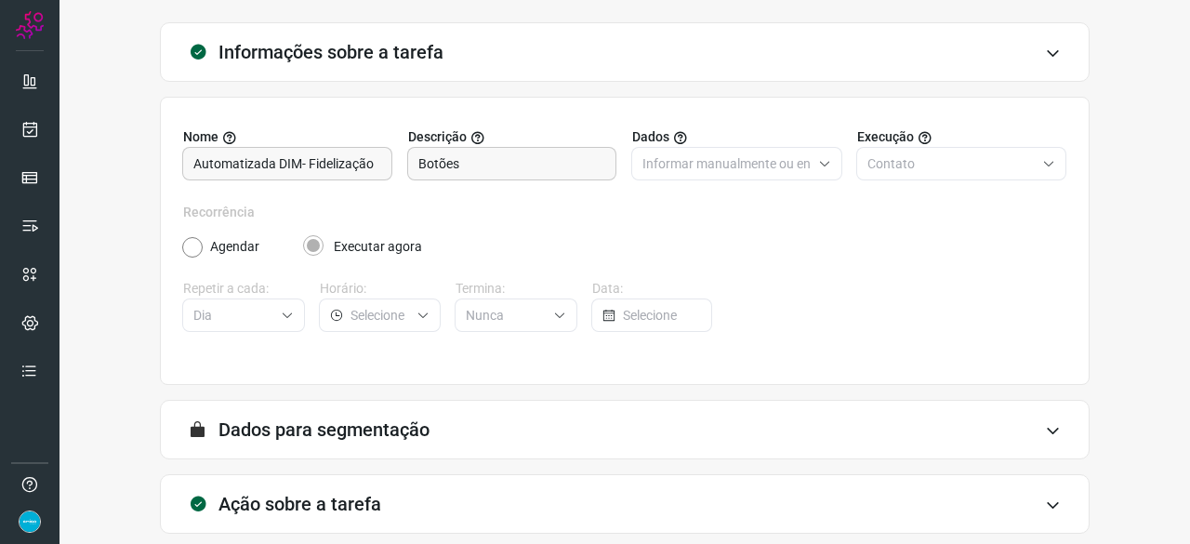
scroll to position [181, 0]
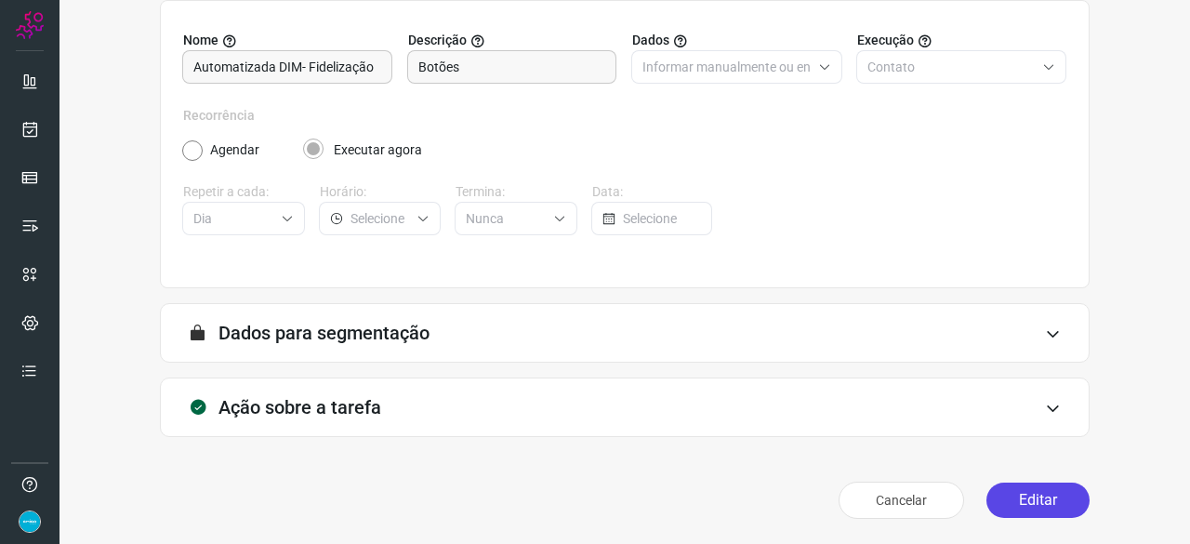
click at [1024, 505] on button "Editar" at bounding box center [1037, 499] width 103 height 35
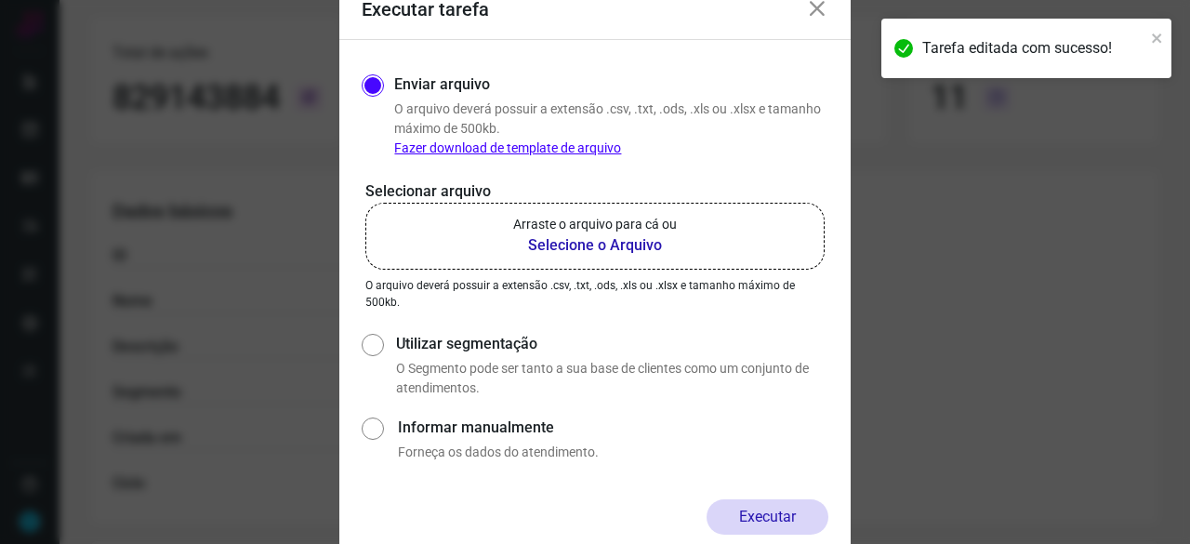
click at [589, 245] on b "Selecione o Arquivo" at bounding box center [595, 245] width 164 height 22
click at [0, 0] on input "Arraste o arquivo para cá ou Selecione o Arquivo" at bounding box center [0, 0] width 0 height 0
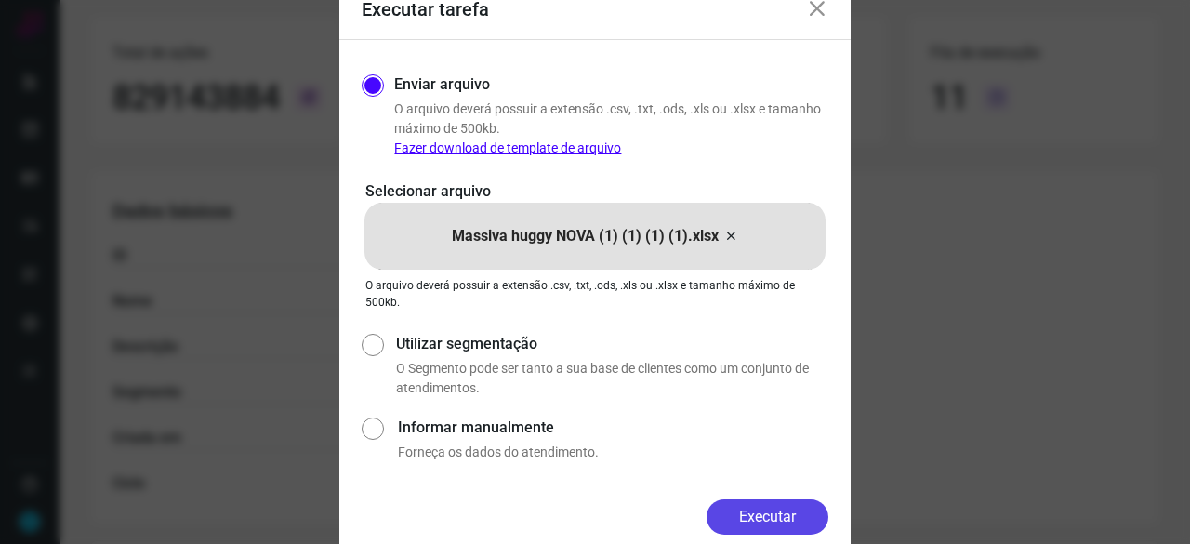
click at [779, 516] on button "Executar" at bounding box center [767, 516] width 122 height 35
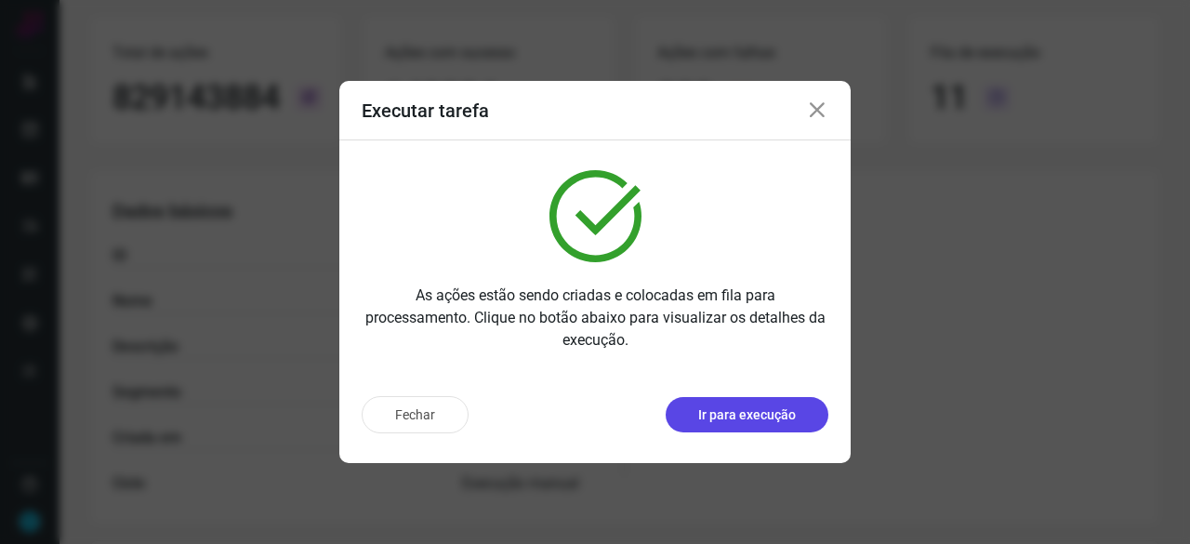
click at [777, 412] on p "Ir para execução" at bounding box center [747, 415] width 98 height 20
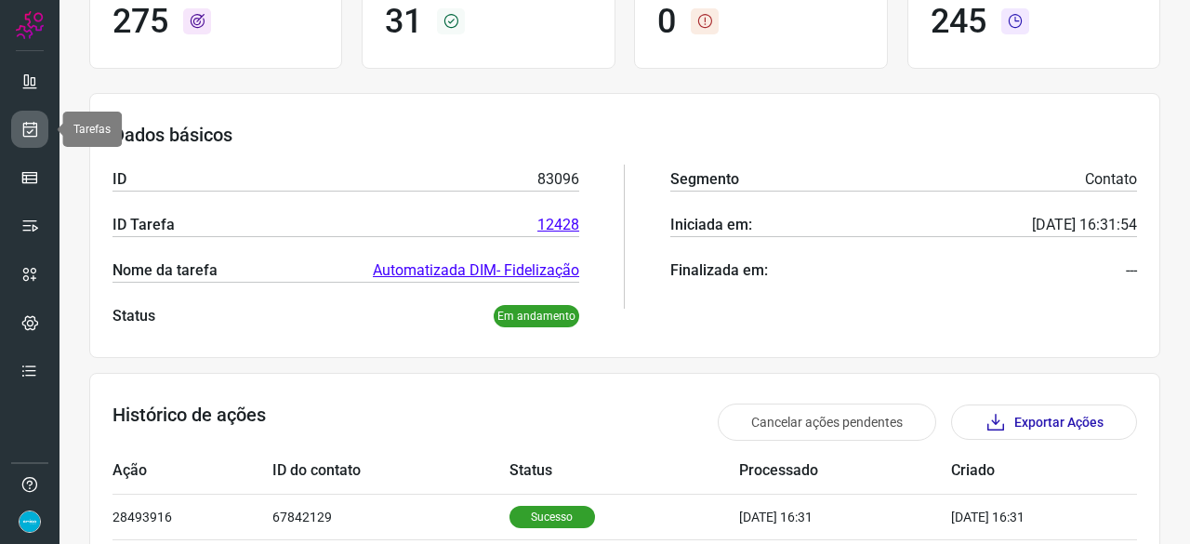
click at [34, 133] on icon at bounding box center [30, 129] width 20 height 19
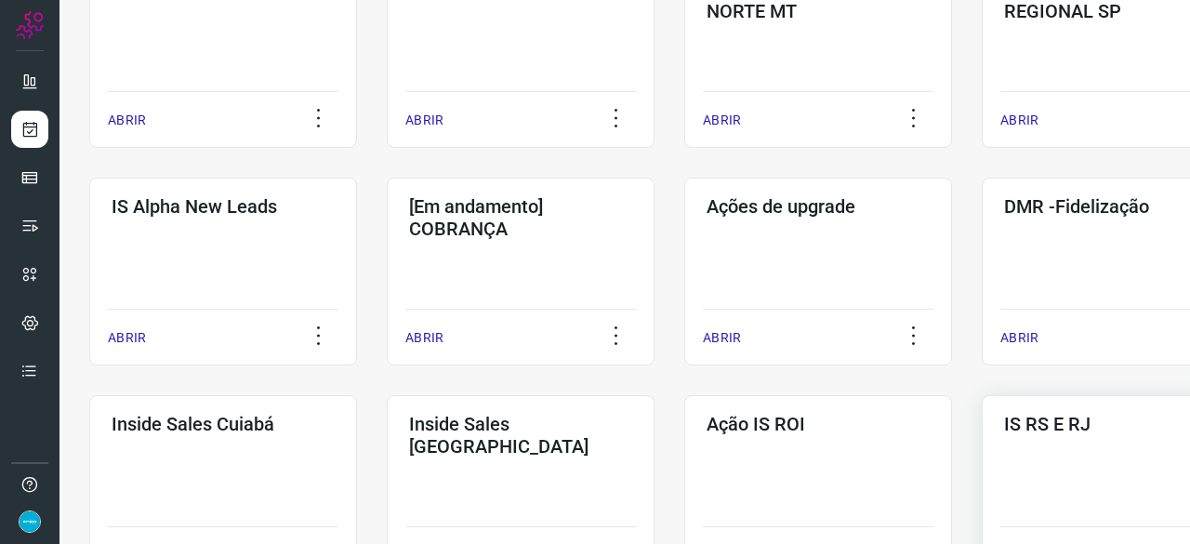
scroll to position [706, 0]
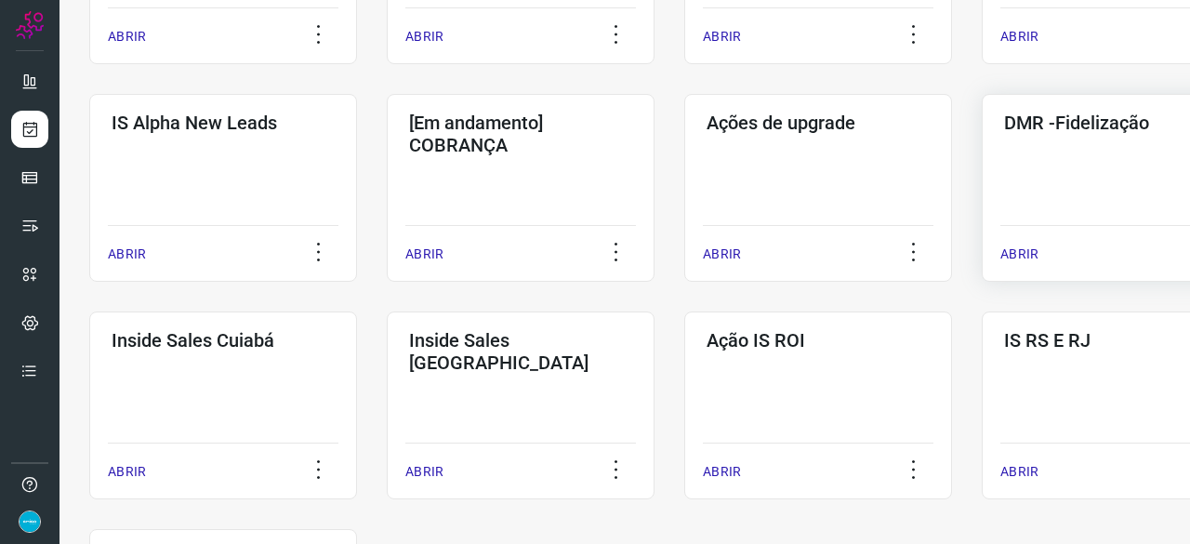
click at [1029, 246] on p "ABRIR" at bounding box center [1019, 254] width 38 height 20
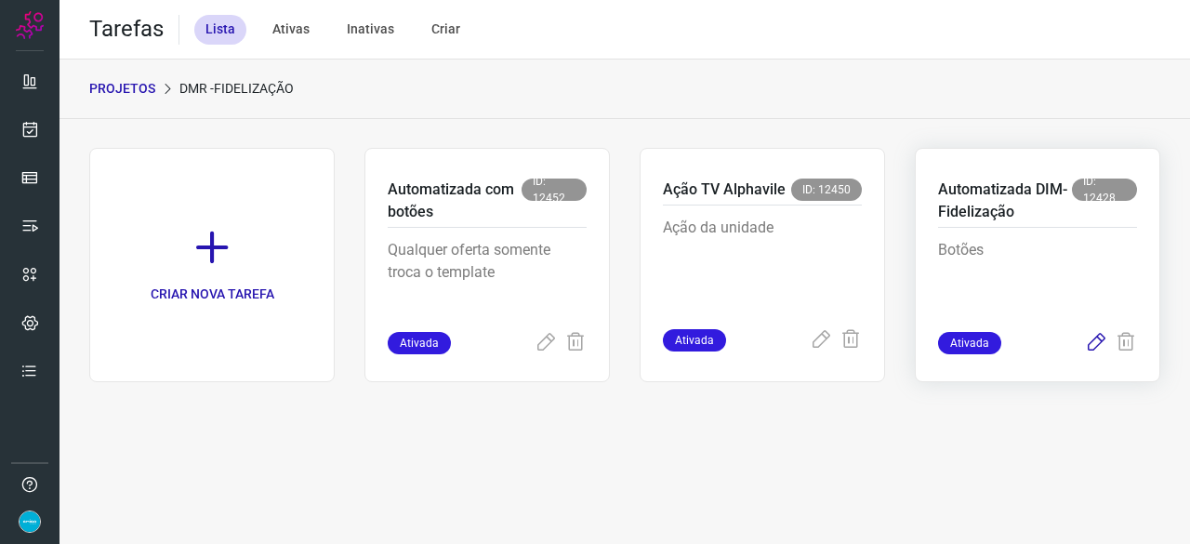
click at [1096, 339] on icon at bounding box center [1096, 343] width 22 height 22
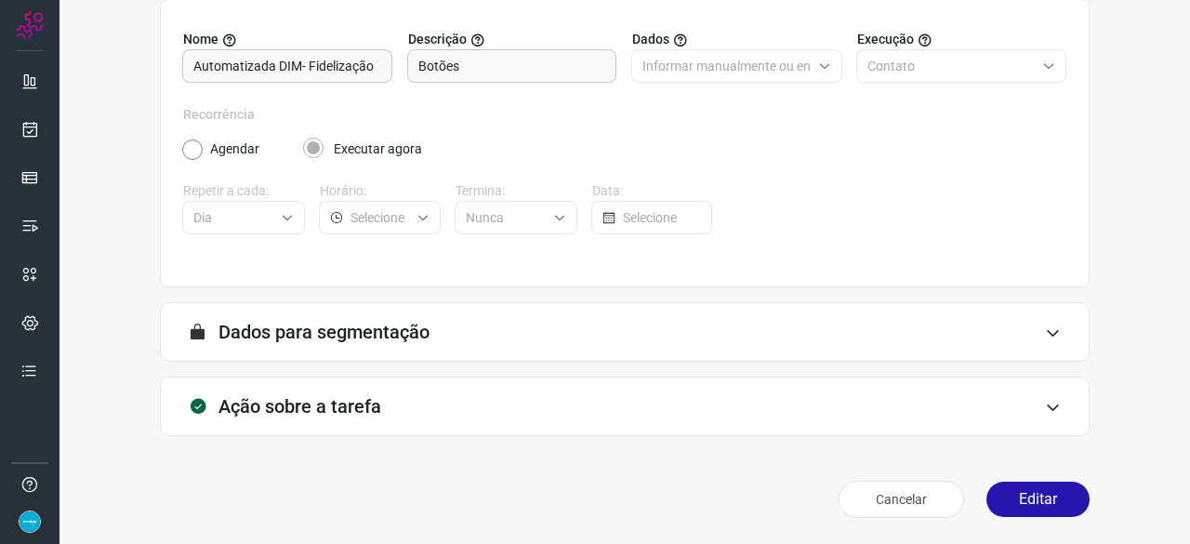
scroll to position [181, 0]
click at [1017, 514] on button "Editar" at bounding box center [1037, 499] width 103 height 35
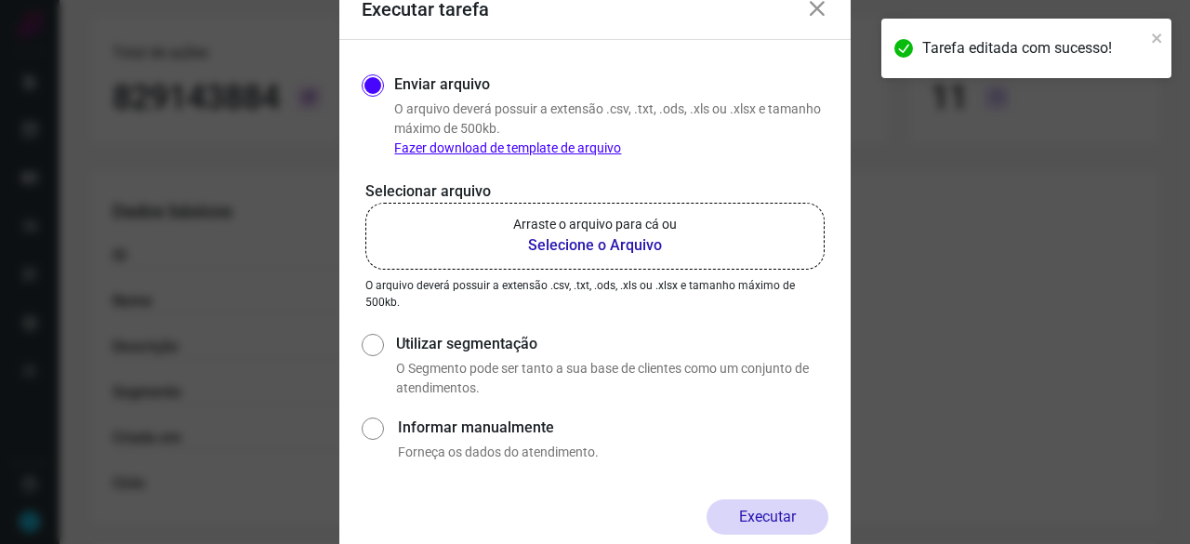
click at [579, 247] on b "Selecione o Arquivo" at bounding box center [595, 245] width 164 height 22
click at [0, 0] on input "Arraste o arquivo para cá ou Selecione o Arquivo" at bounding box center [0, 0] width 0 height 0
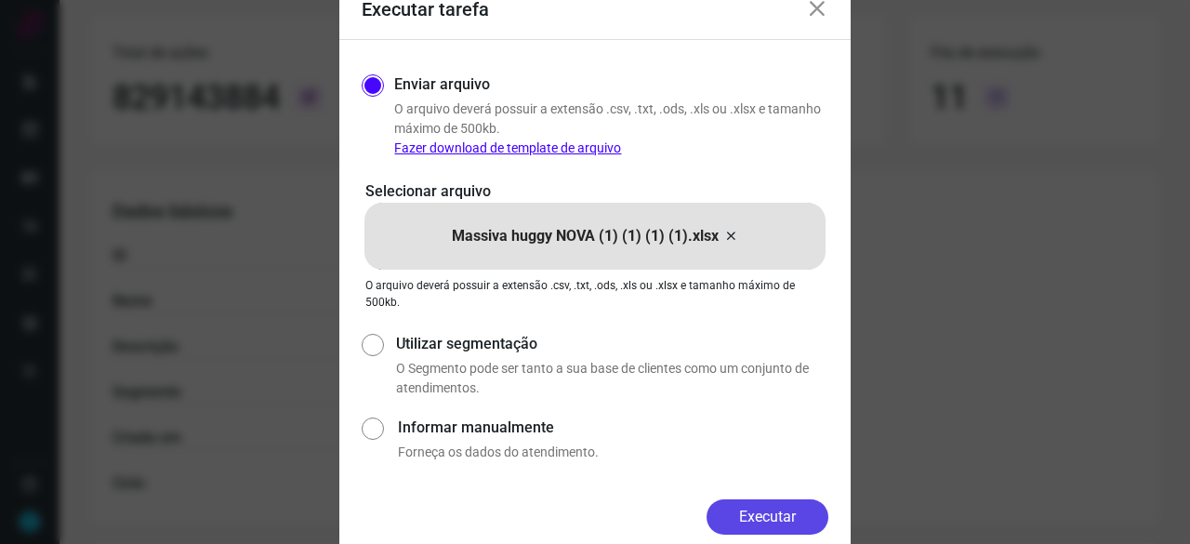
click at [825, 522] on button "Executar" at bounding box center [767, 516] width 122 height 35
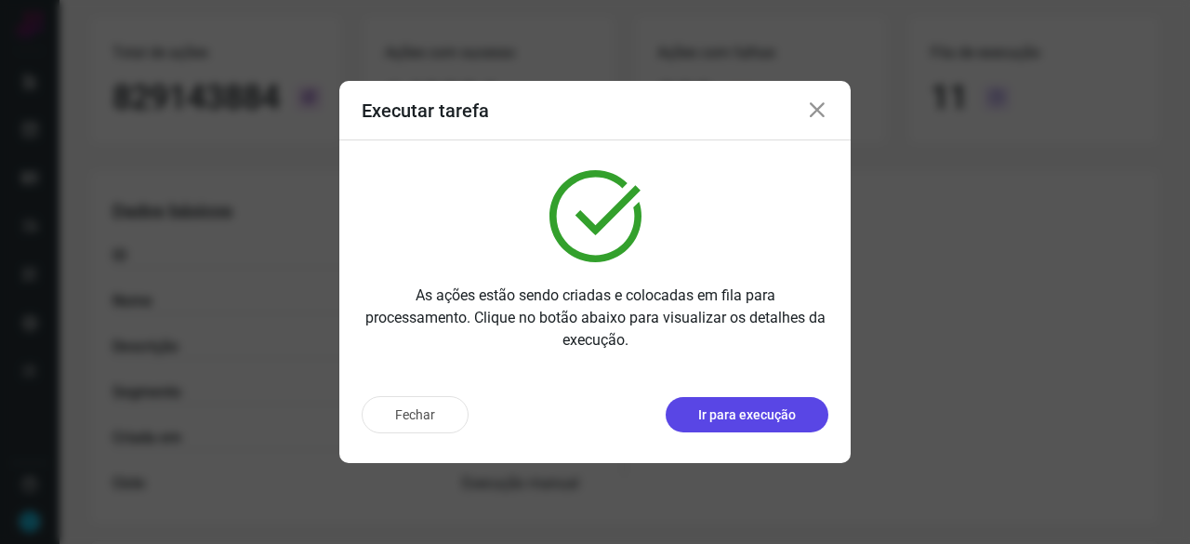
click at [762, 414] on p "Ir para execução" at bounding box center [747, 415] width 98 height 20
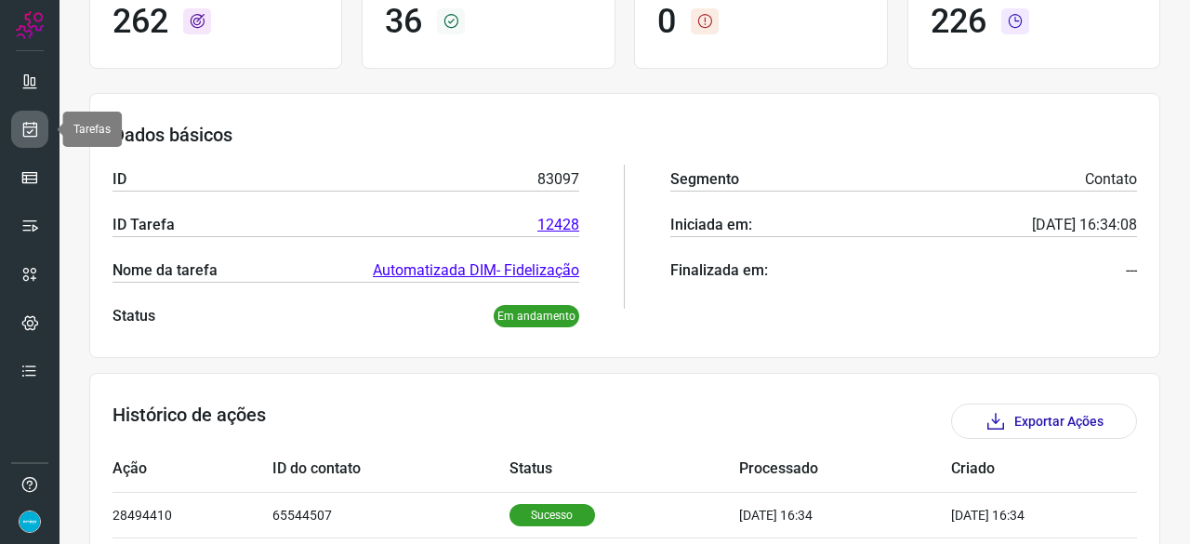
click at [25, 132] on icon at bounding box center [30, 129] width 20 height 19
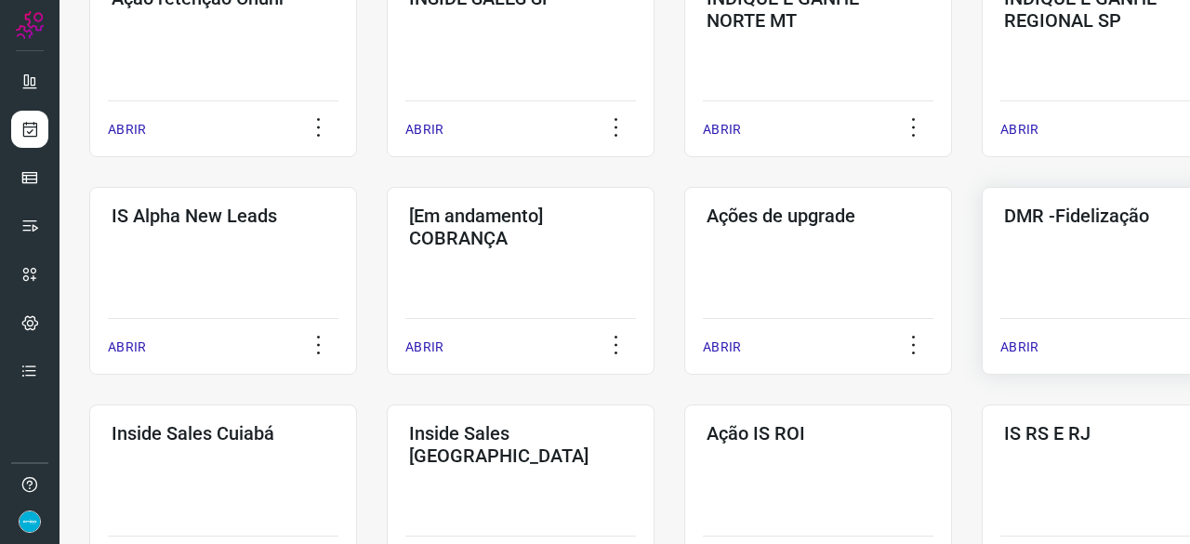
click at [1022, 350] on p "ABRIR" at bounding box center [1019, 347] width 38 height 20
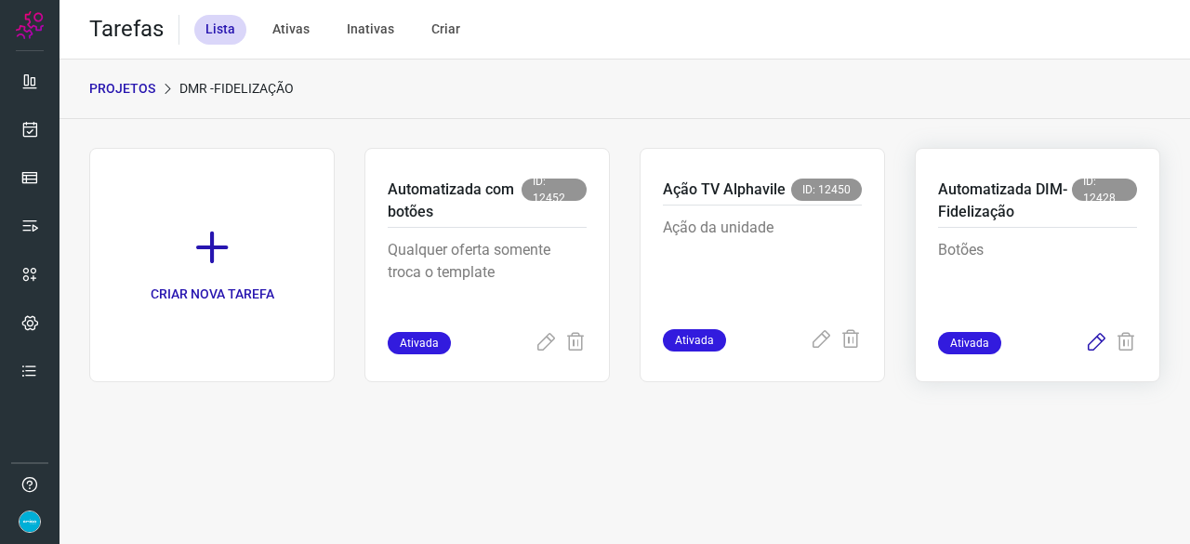
click at [1096, 343] on icon at bounding box center [1096, 343] width 22 height 22
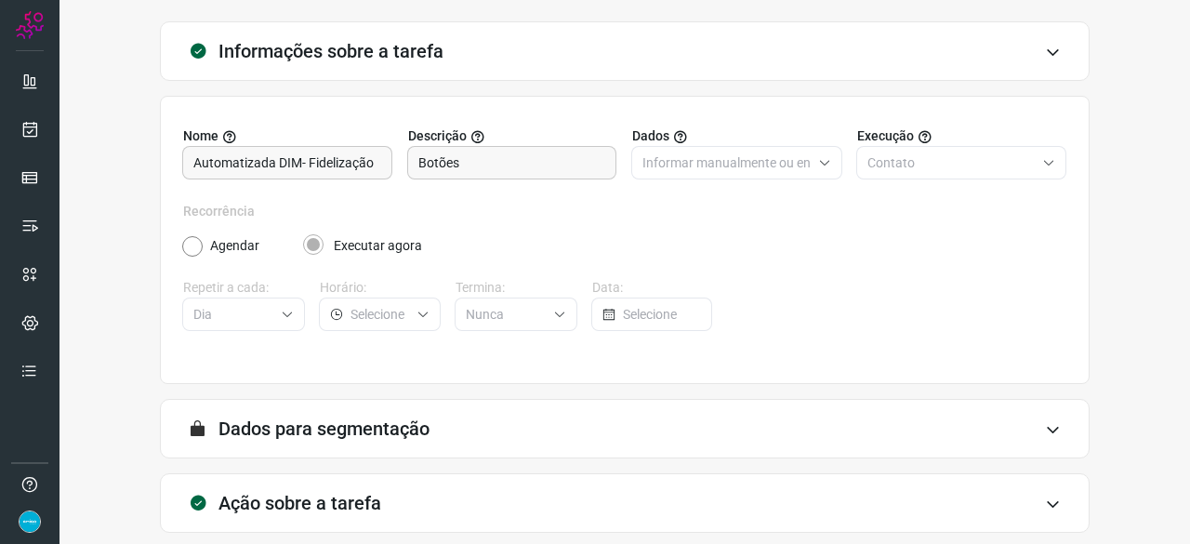
scroll to position [181, 0]
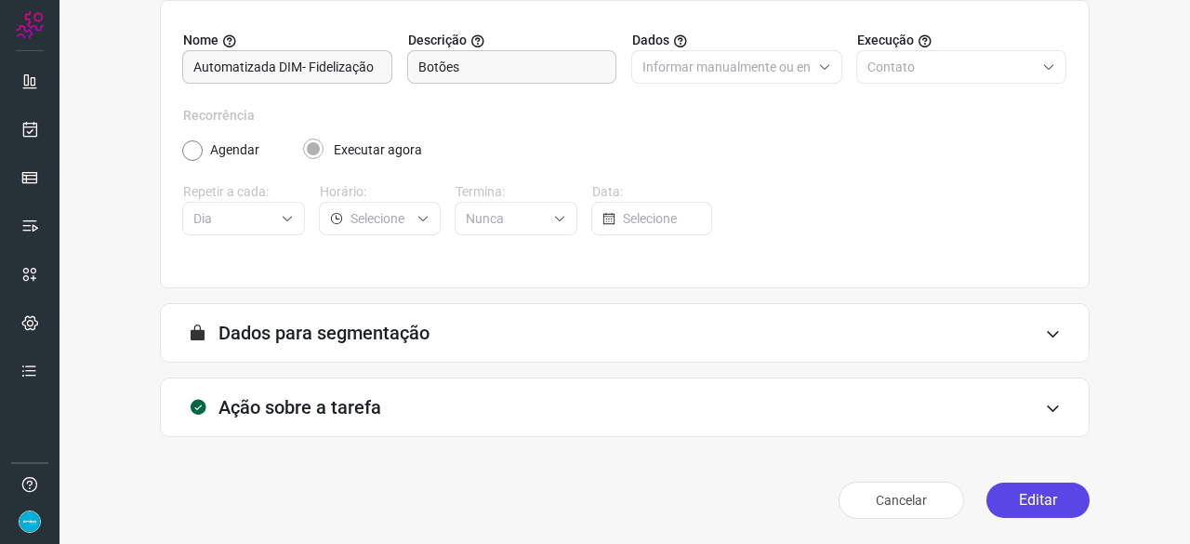
click at [1024, 498] on button "Editar" at bounding box center [1037, 499] width 103 height 35
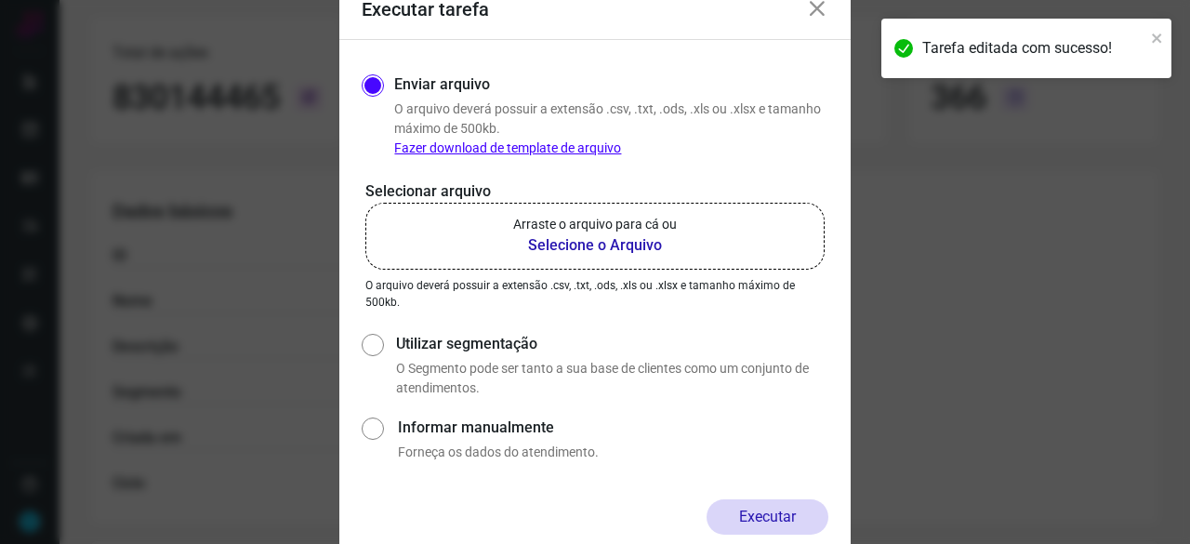
click at [585, 248] on b "Selecione o Arquivo" at bounding box center [595, 245] width 164 height 22
click at [0, 0] on input "Arraste o arquivo para cá ou Selecione o Arquivo" at bounding box center [0, 0] width 0 height 0
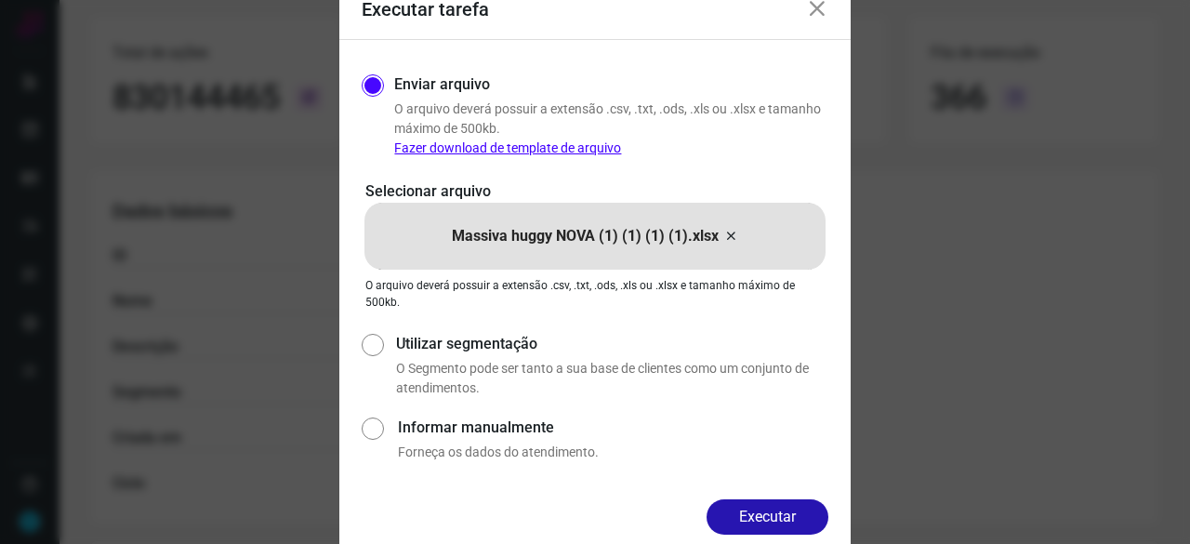
click at [793, 525] on button "Executar" at bounding box center [767, 516] width 122 height 35
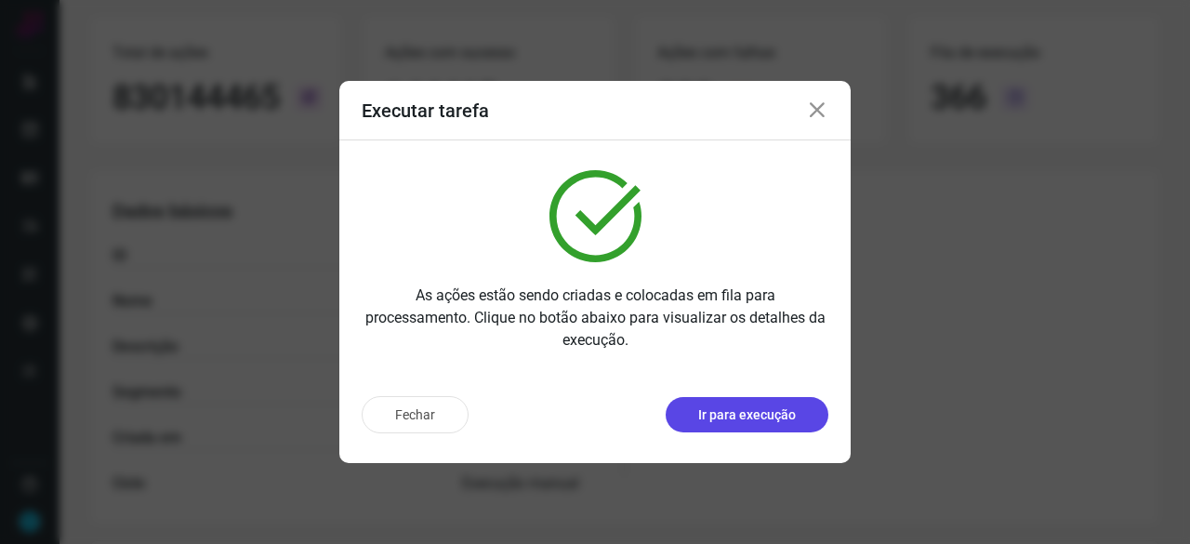
click at [708, 424] on p "Ir para execução" at bounding box center [747, 415] width 98 height 20
